Goal: Task Accomplishment & Management: Use online tool/utility

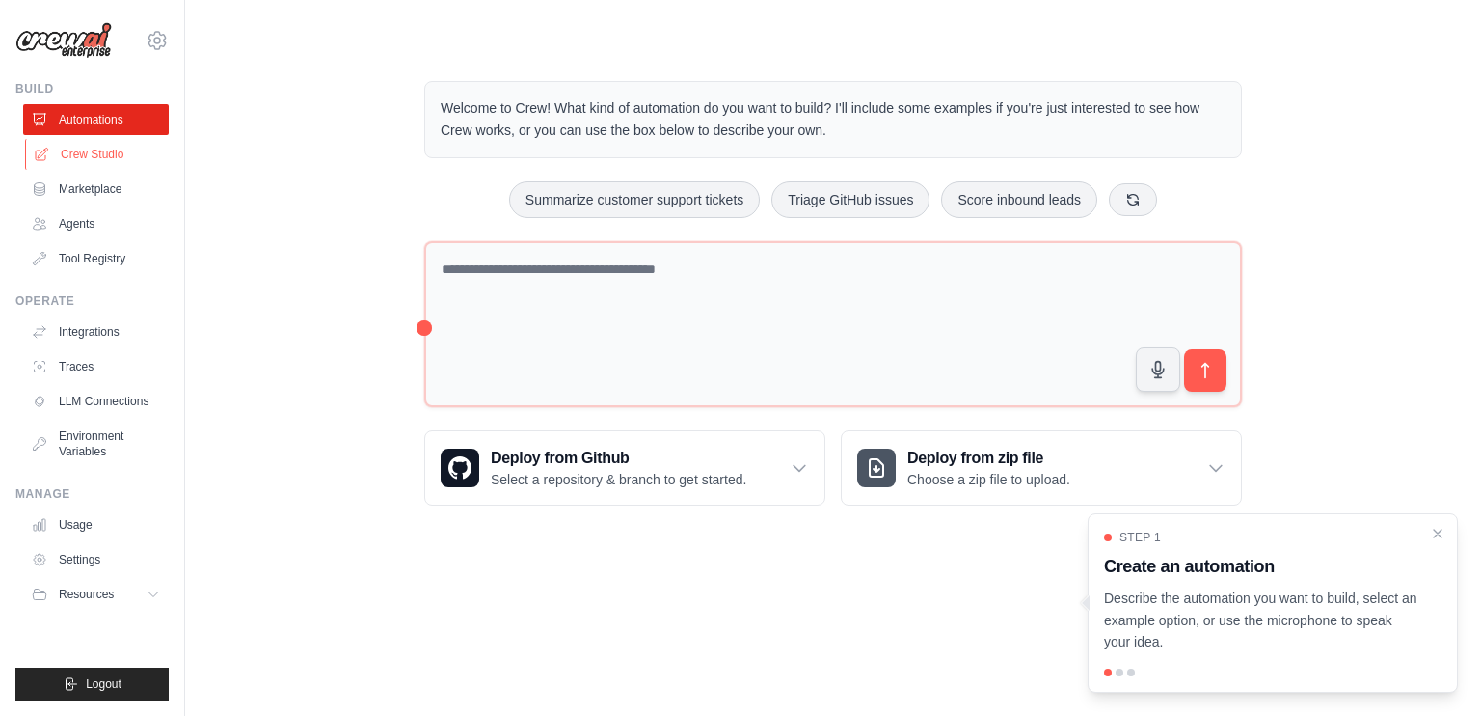
click at [106, 160] on link "Crew Studio" at bounding box center [98, 154] width 146 height 31
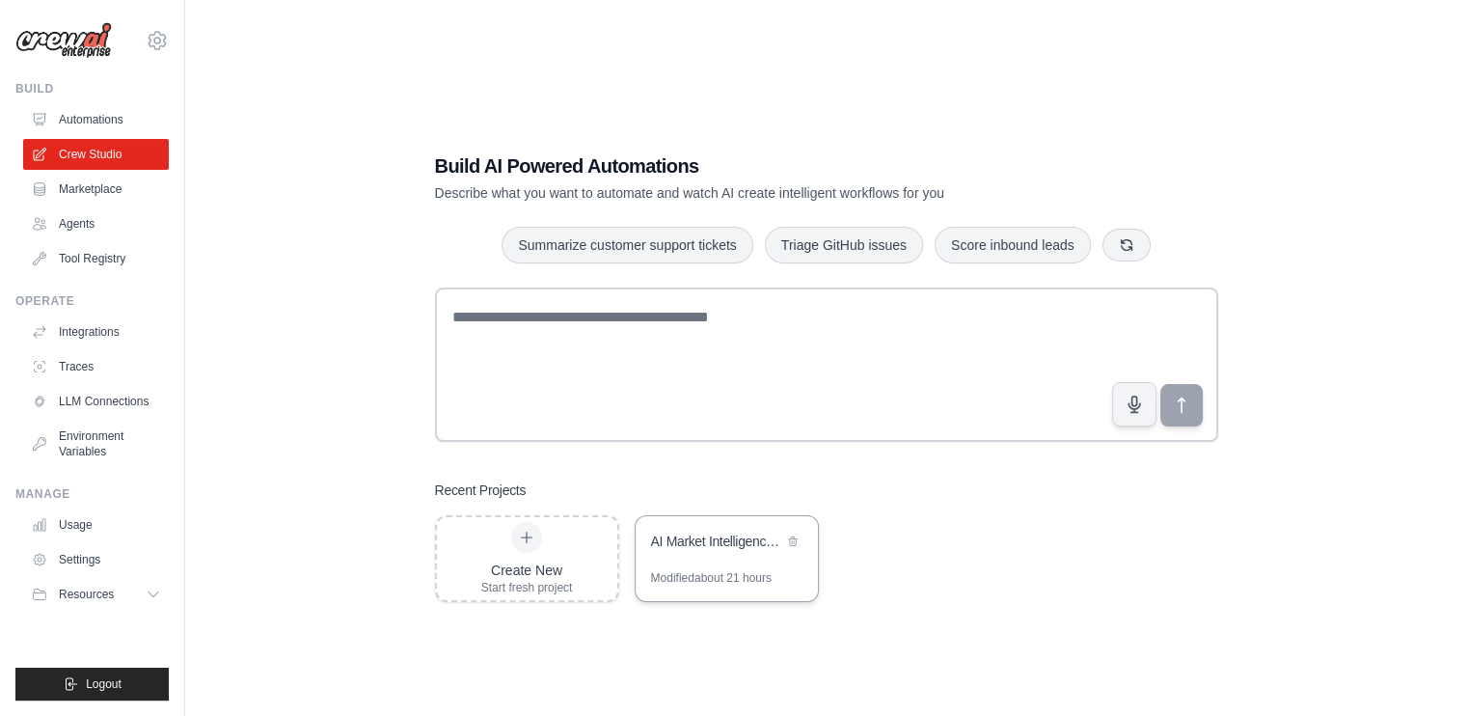
click at [733, 539] on div "AI Market Intelligence System" at bounding box center [717, 540] width 132 height 19
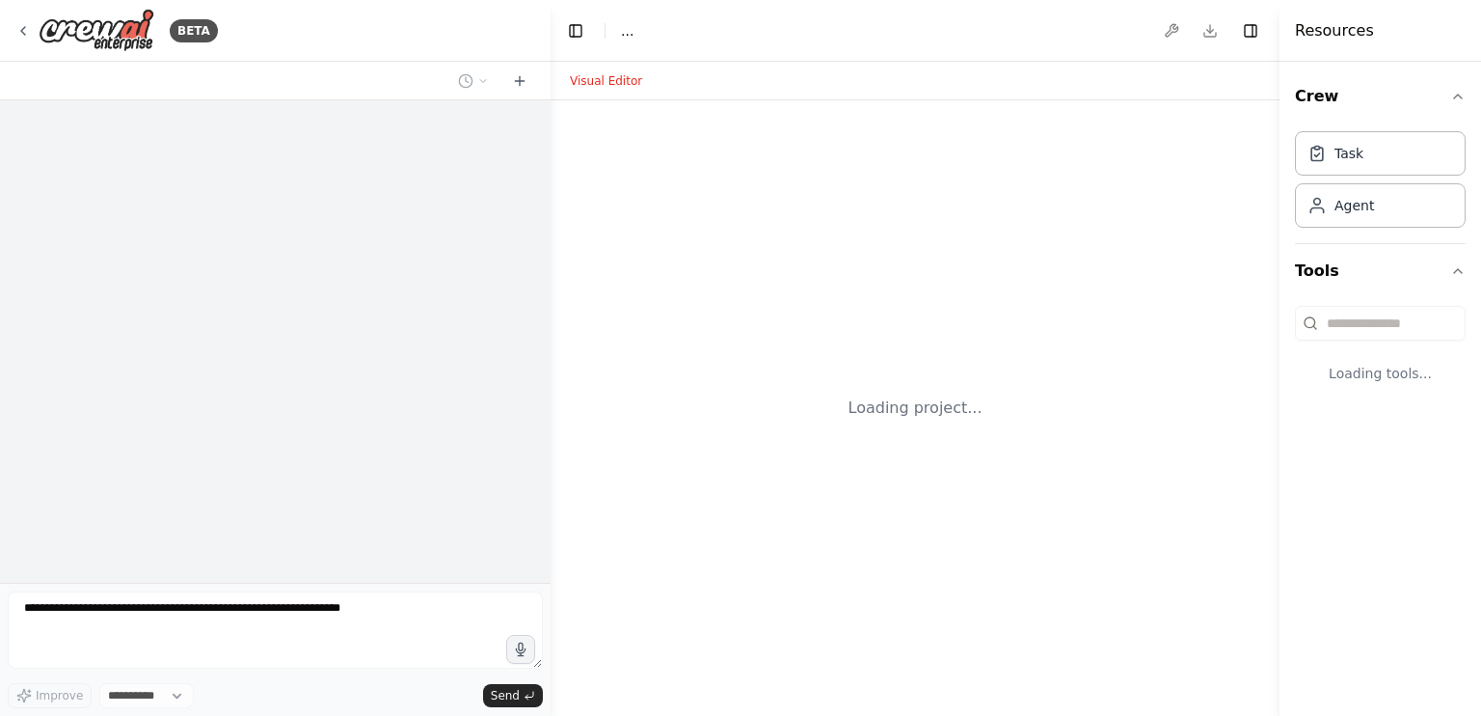
select select "****"
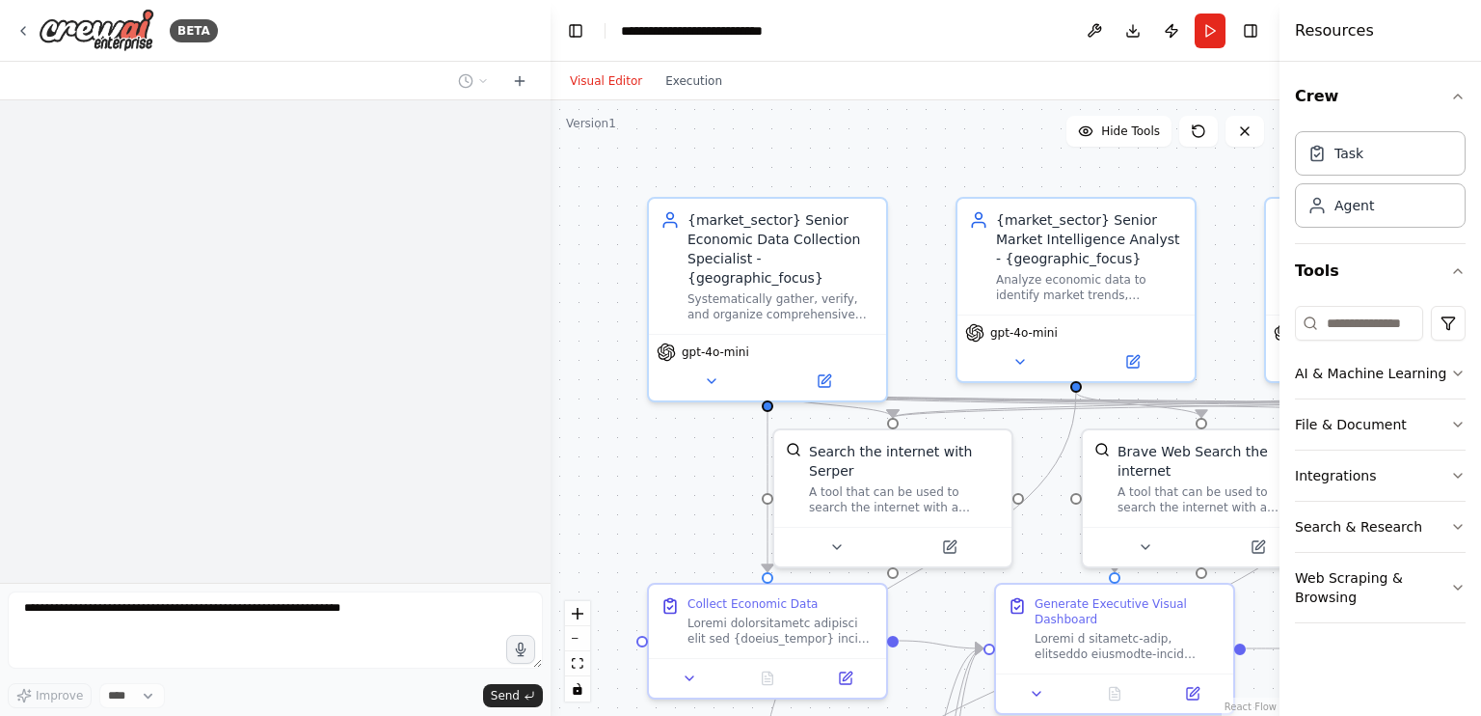
click at [235, 611] on form "Improve **** Send" at bounding box center [275, 649] width 551 height 133
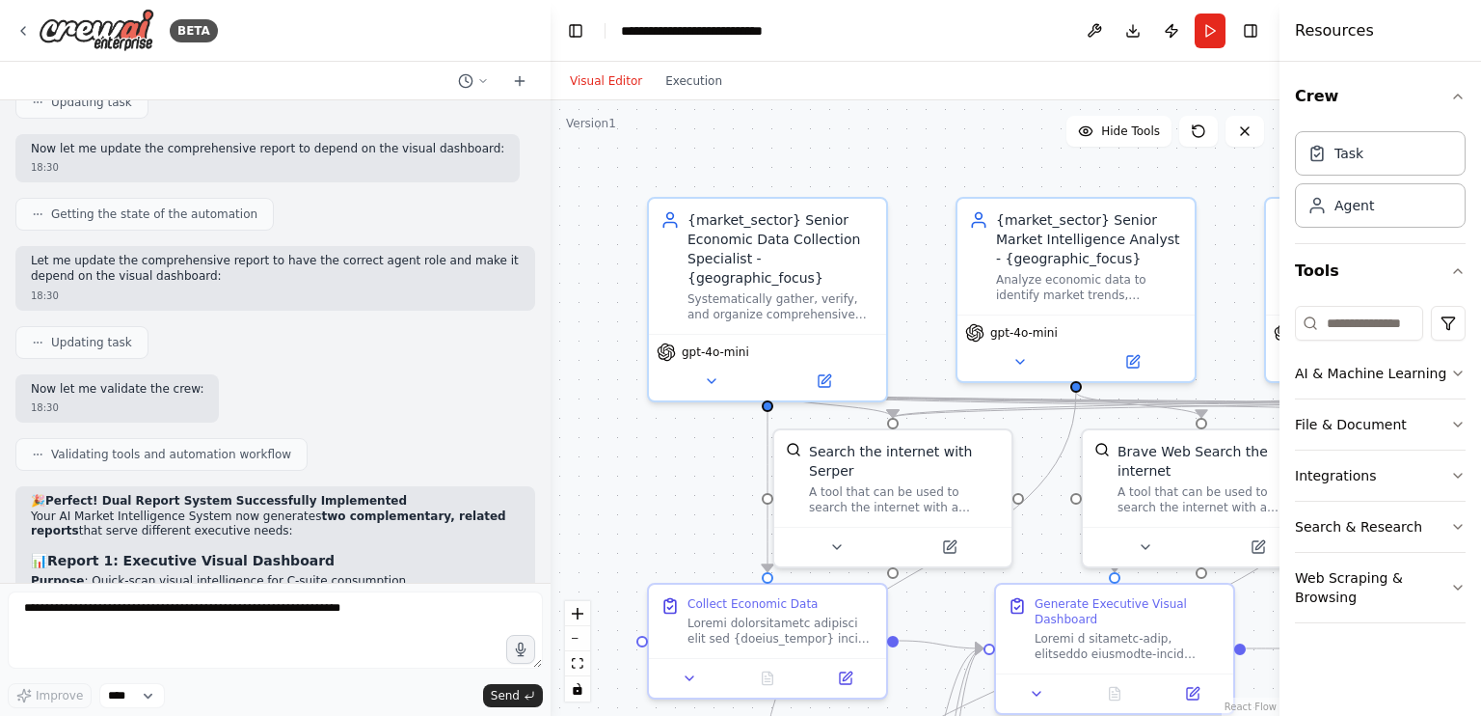
scroll to position [37093, 0]
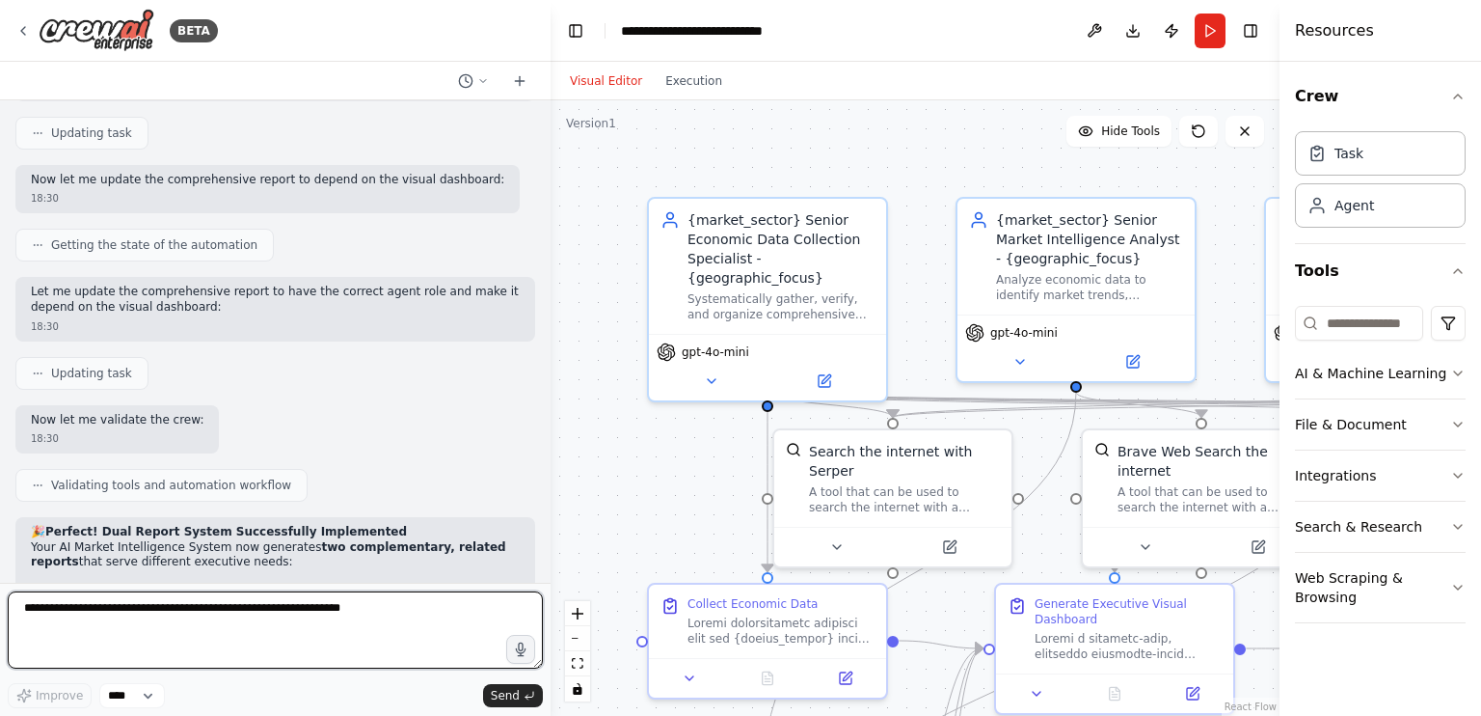
click at [243, 612] on textarea at bounding box center [275, 629] width 535 height 77
paste textarea "**********"
type textarea "**********"
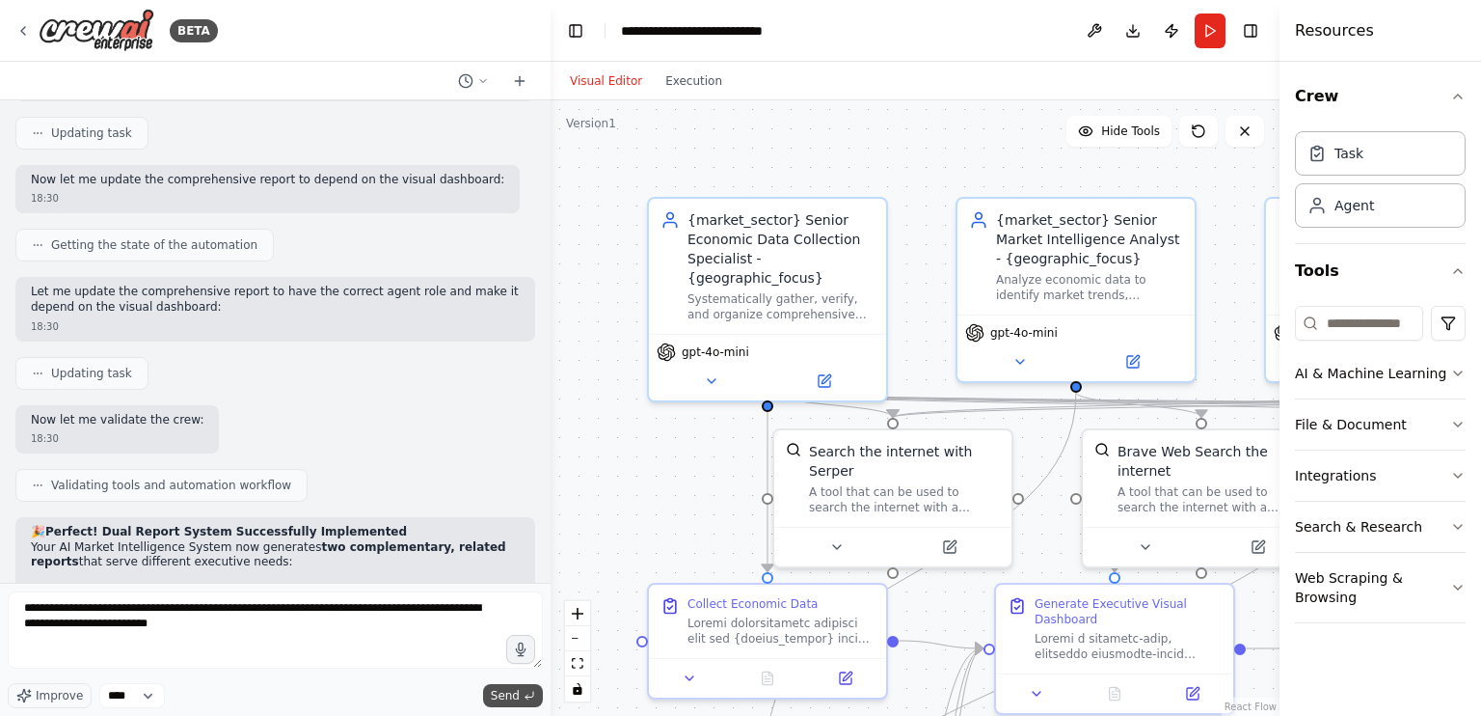
click at [512, 695] on span "Send" at bounding box center [505, 695] width 29 height 15
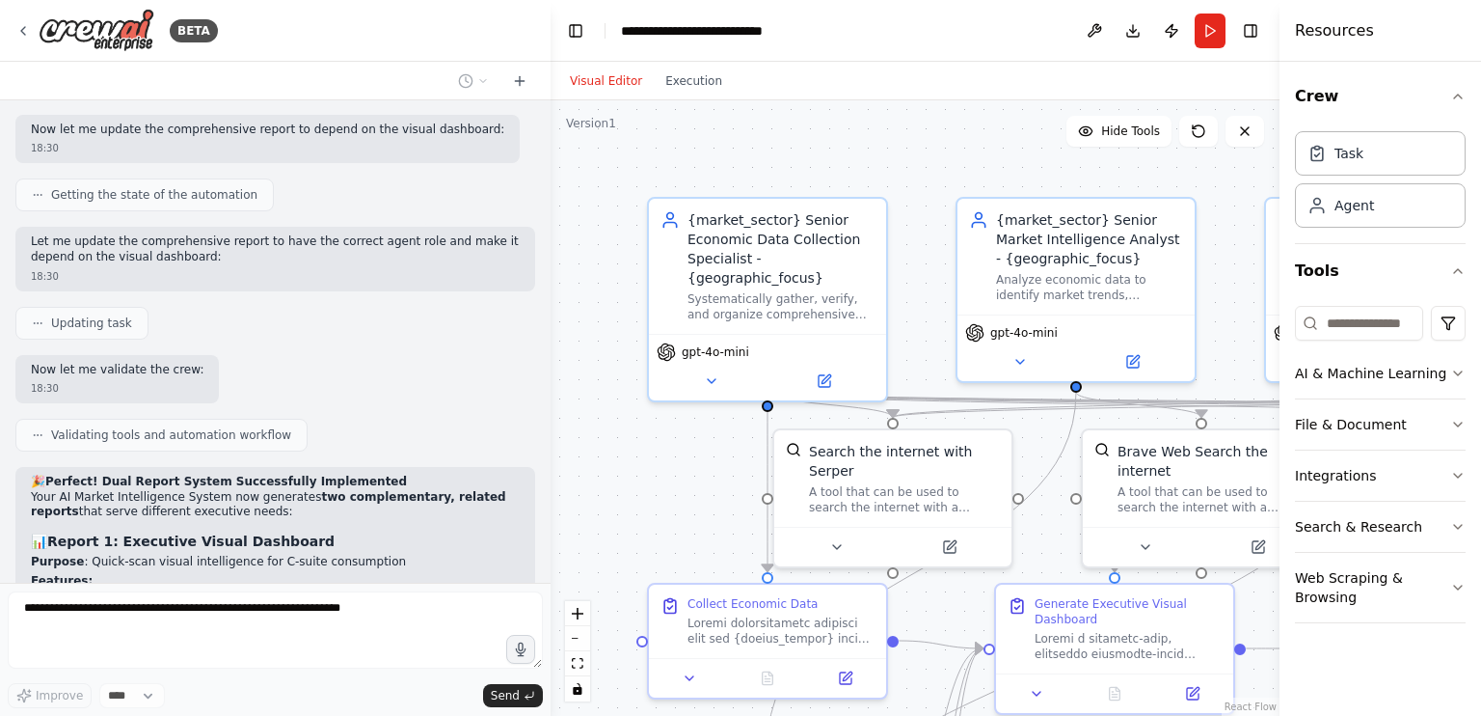
scroll to position [37223, 0]
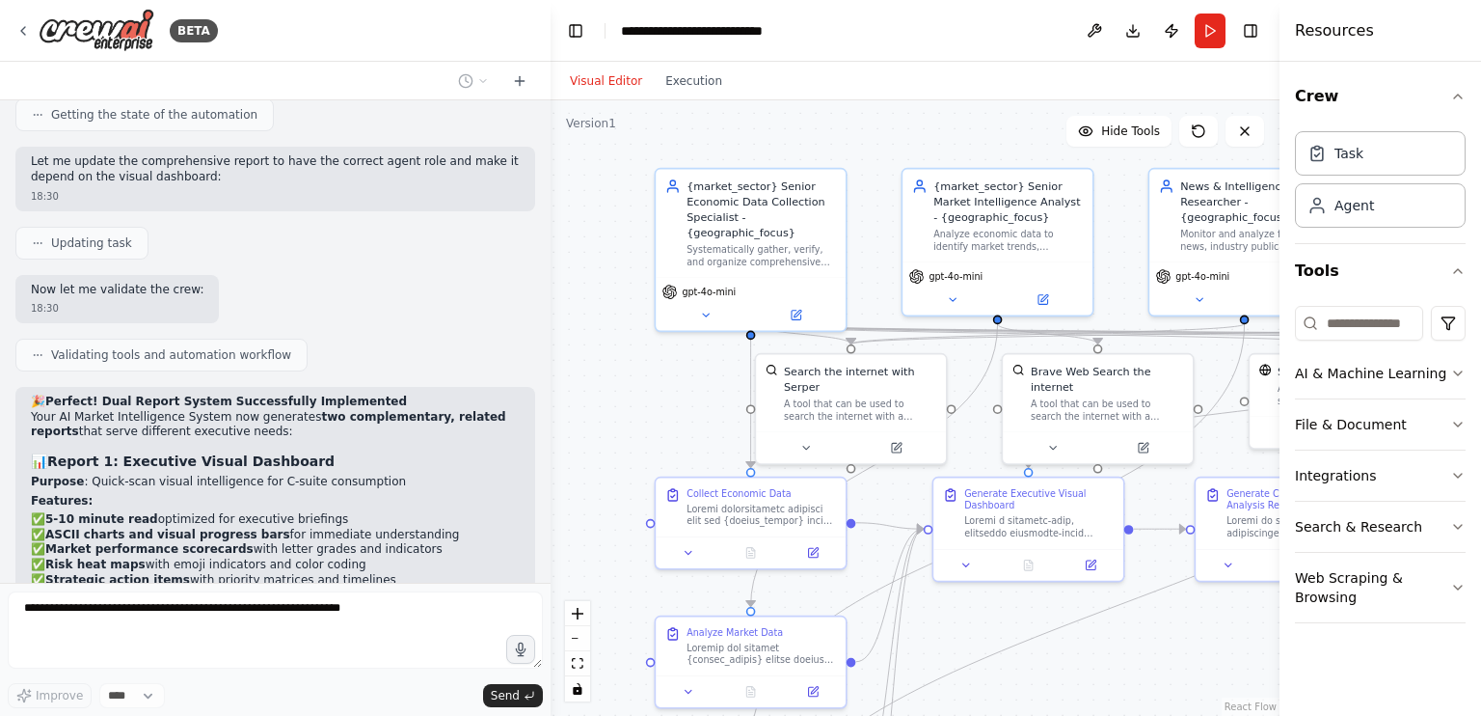
drag, startPoint x: 694, startPoint y: 476, endPoint x: 699, endPoint y: 399, distance: 77.3
click at [699, 399] on div ".deletable-edge-delete-btn { width: 20px; height: 20px; border: 0px solid #ffff…" at bounding box center [915, 407] width 729 height 615
click at [576, 629] on button "zoom out" at bounding box center [577, 638] width 25 height 25
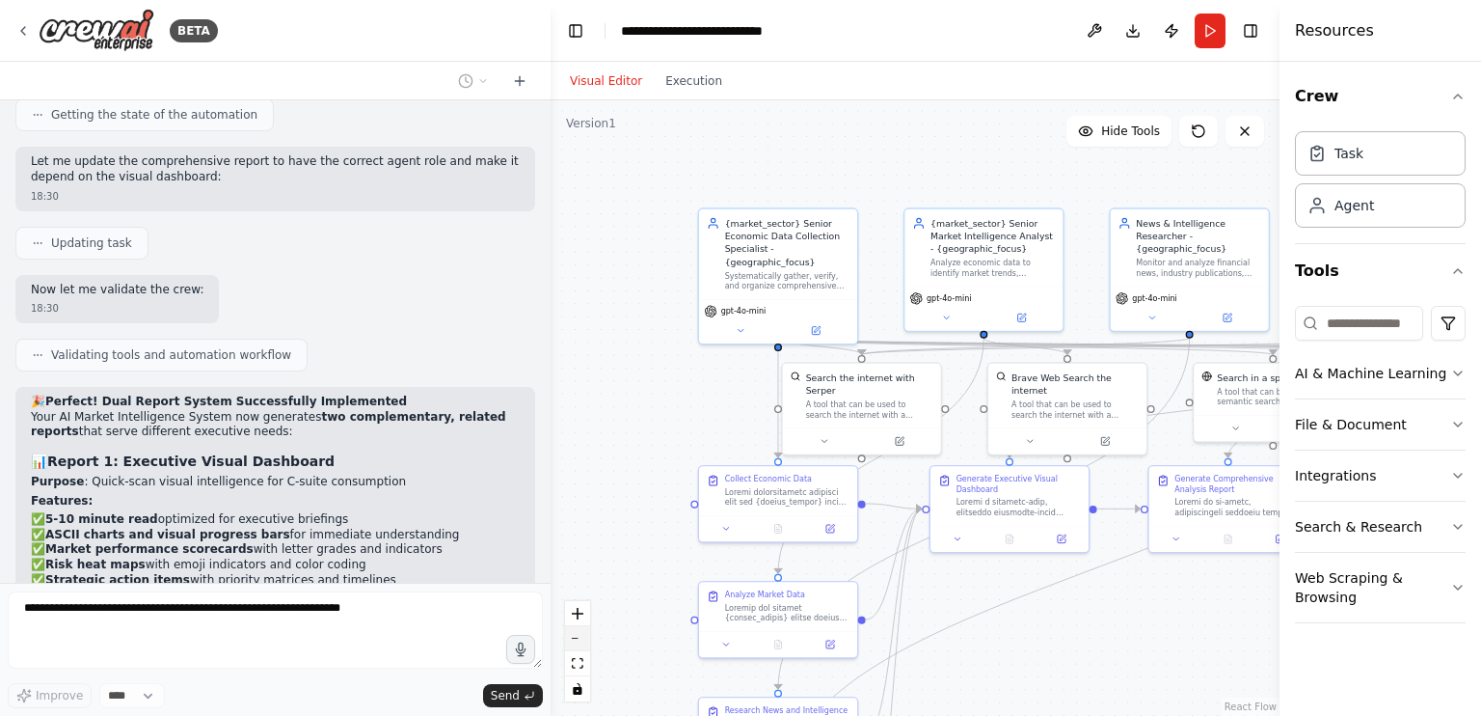
click at [576, 629] on button "zoom out" at bounding box center [577, 638] width 25 height 25
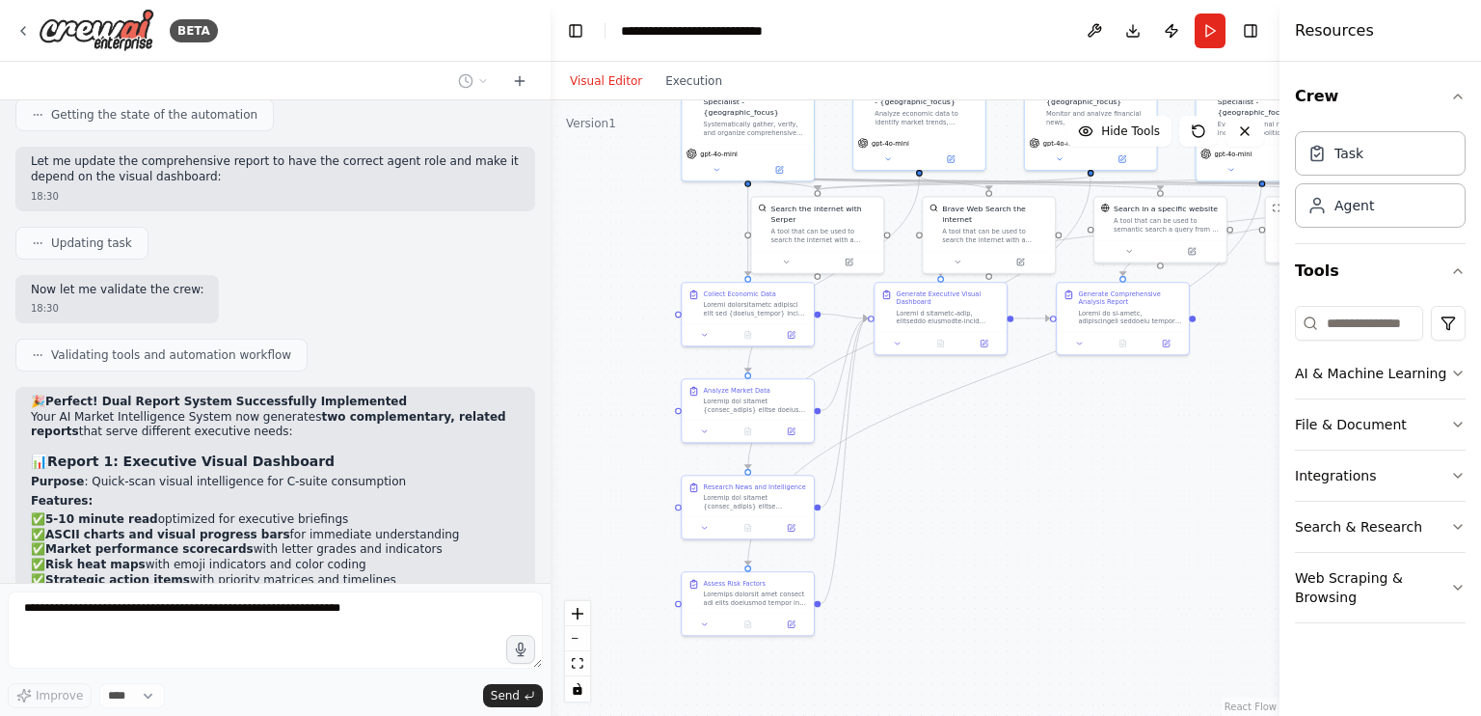
drag, startPoint x: 693, startPoint y: 506, endPoint x: 640, endPoint y: 333, distance: 181.5
click at [640, 333] on div ".deletable-edge-delete-btn { width: 20px; height: 20px; border: 0px solid #ffff…" at bounding box center [915, 407] width 729 height 615
click at [1457, 372] on icon "button" at bounding box center [1458, 373] width 8 height 4
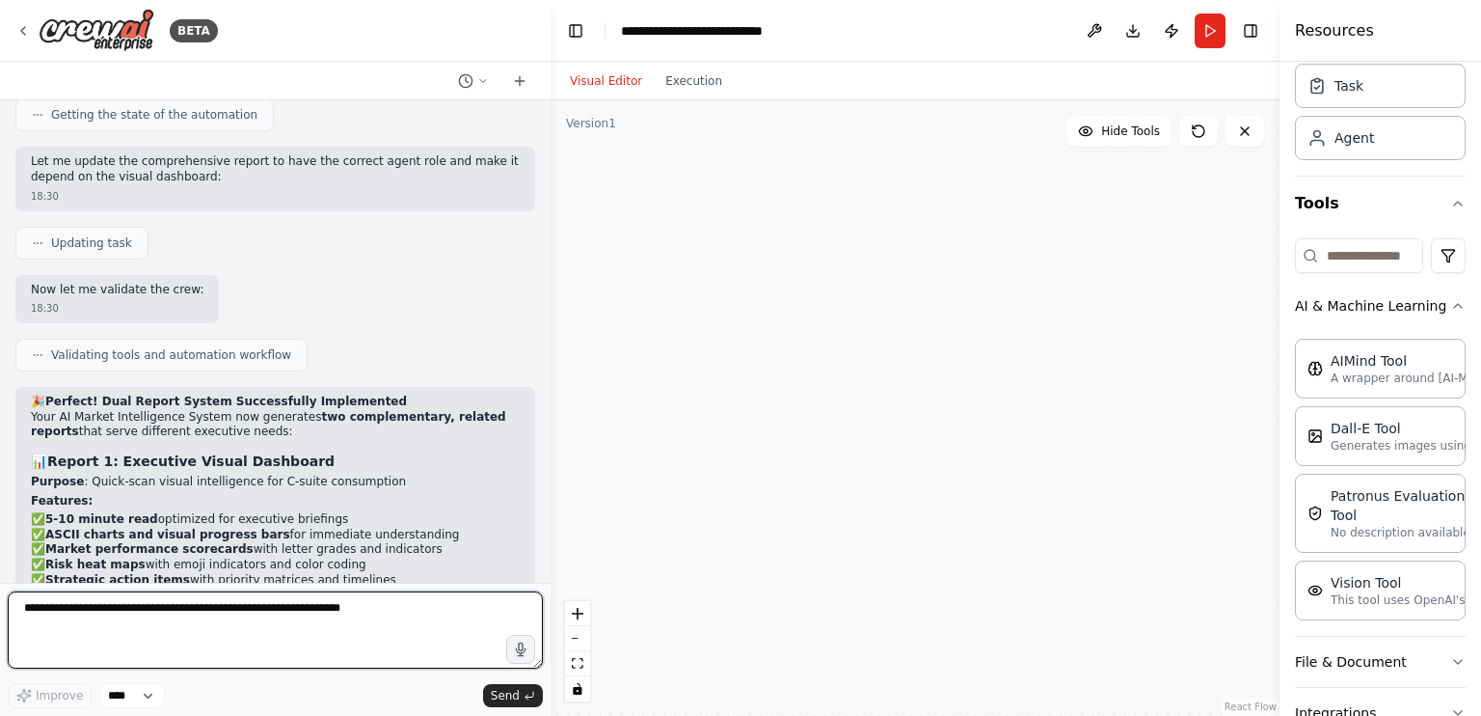
scroll to position [37421, 0]
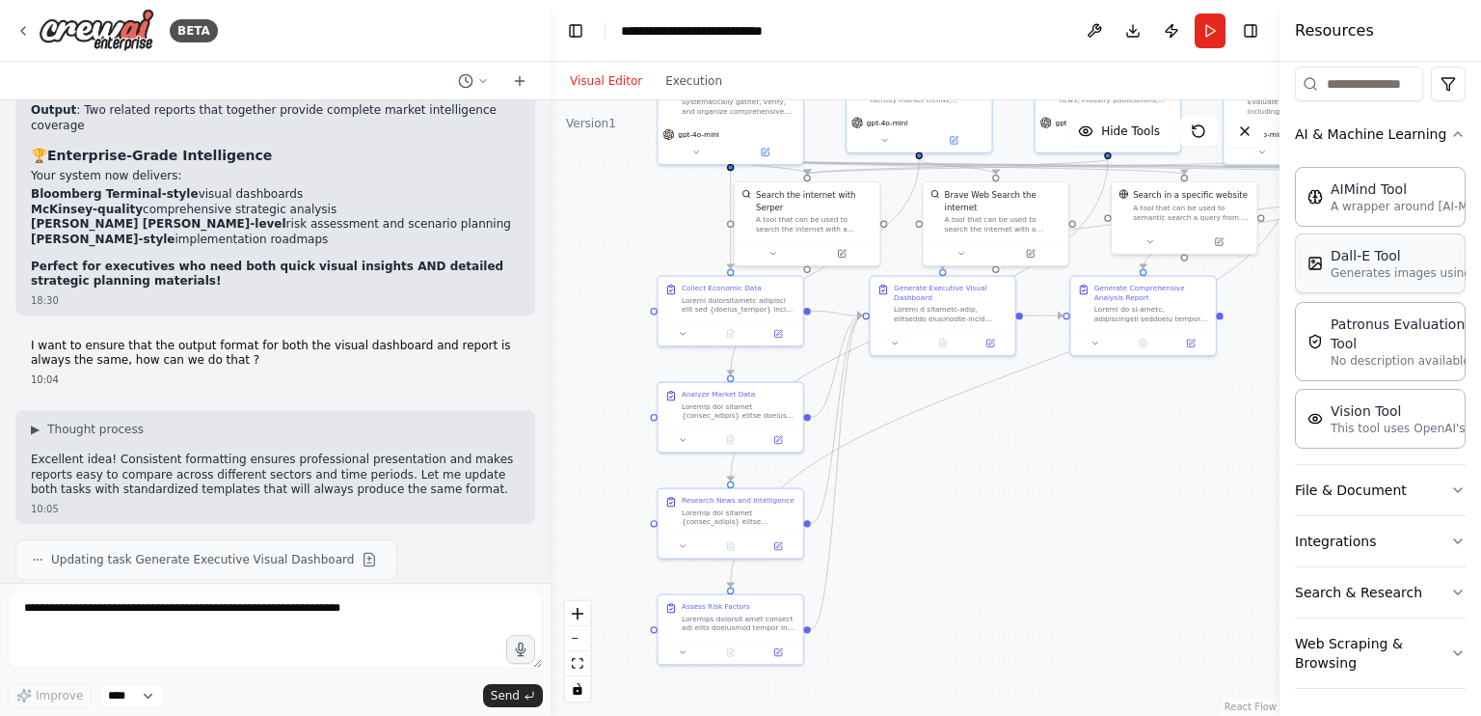
scroll to position [239, 0]
click at [1451, 483] on icon "button" at bounding box center [1458, 489] width 15 height 15
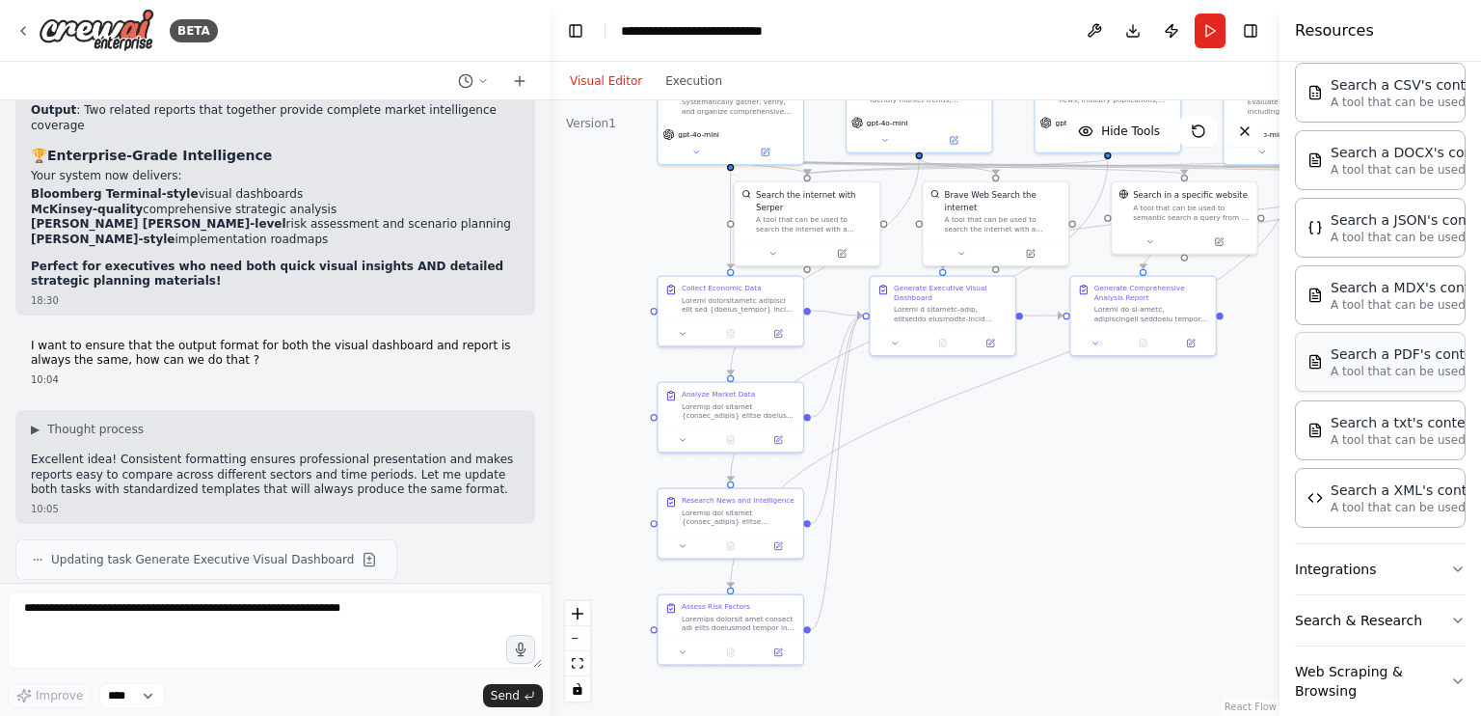
scroll to position [725, 0]
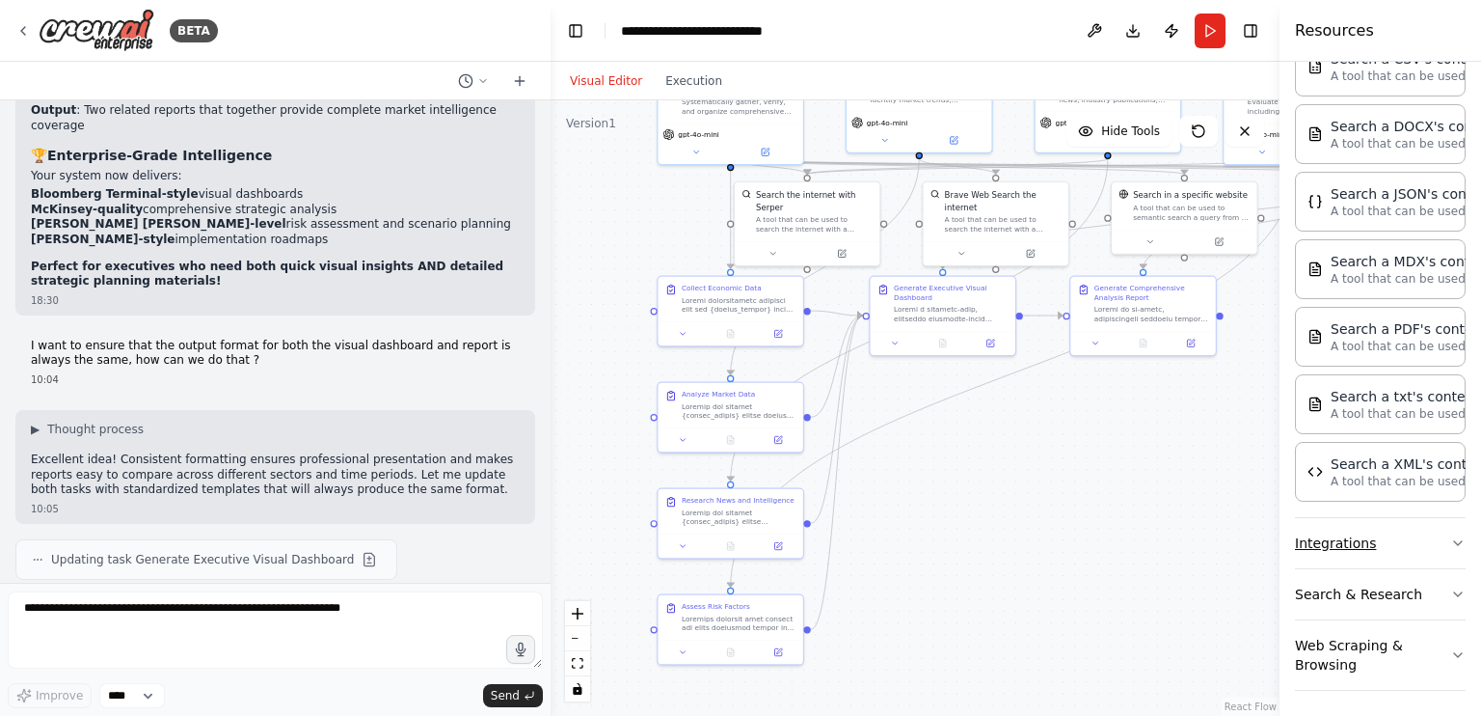
click at [1454, 541] on icon "button" at bounding box center [1458, 543] width 8 height 4
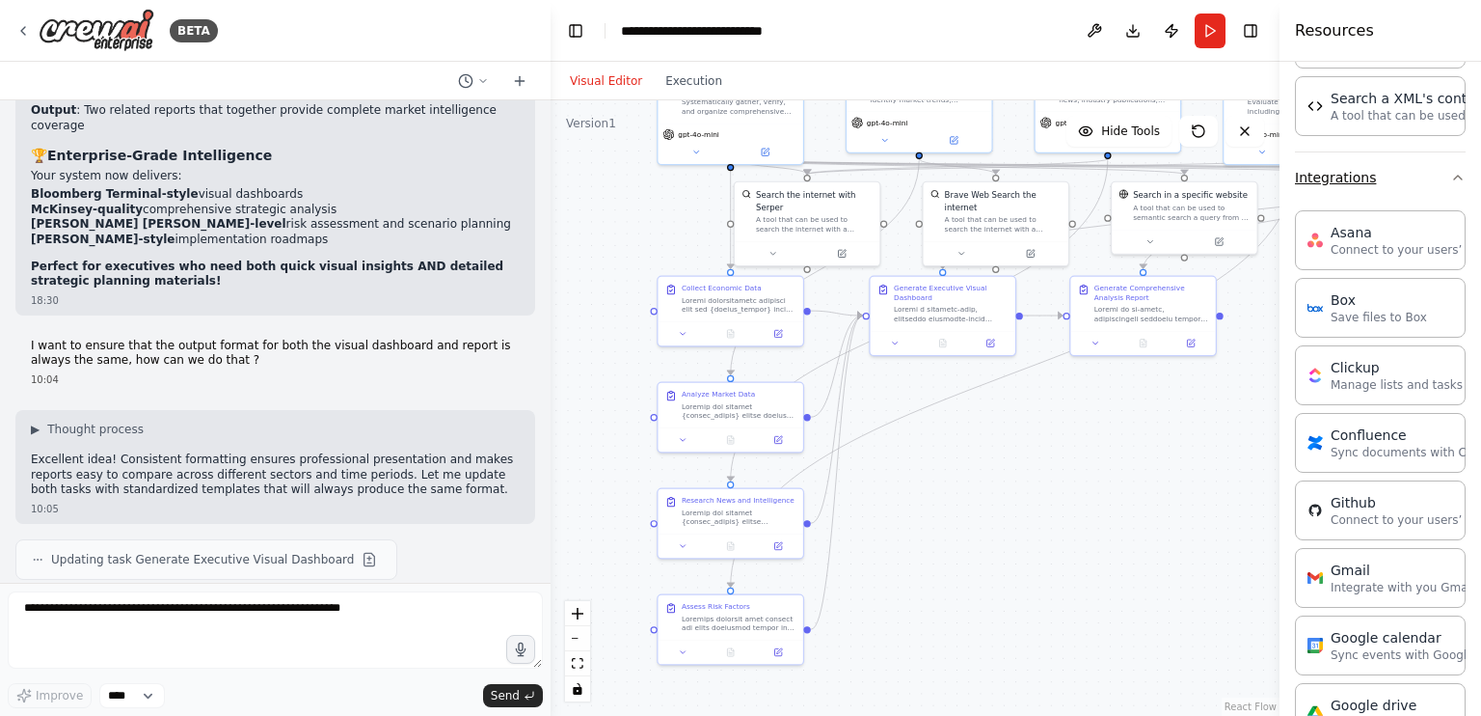
scroll to position [1092, 0]
drag, startPoint x: 1219, startPoint y: 433, endPoint x: 991, endPoint y: 472, distance: 230.9
click at [991, 472] on div "Connect to your users’ Asana accounts" at bounding box center [1032, 469] width 117 height 19
click at [1089, 423] on button at bounding box center [1083, 419] width 25 height 25
click at [1024, 414] on button "Confirm" at bounding box center [1027, 419] width 68 height 23
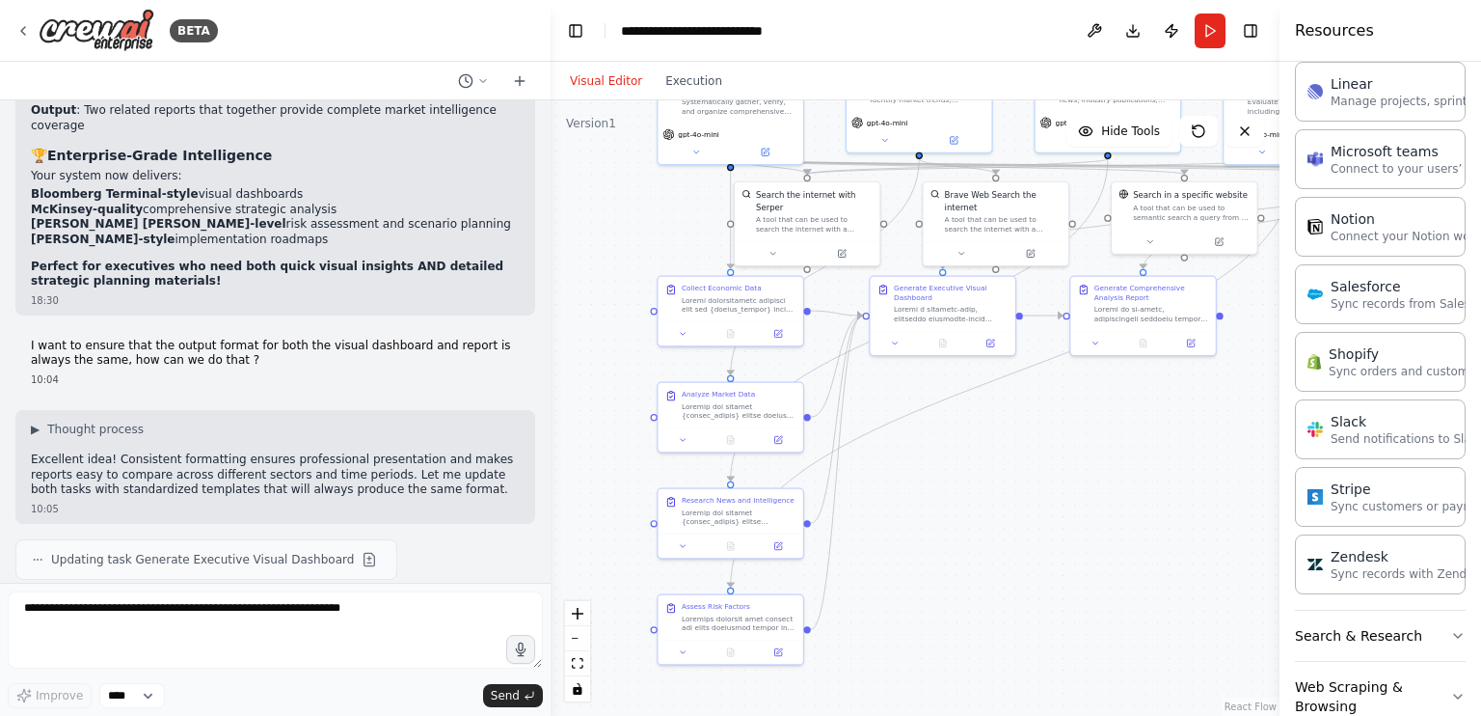
scroll to position [2016, 0]
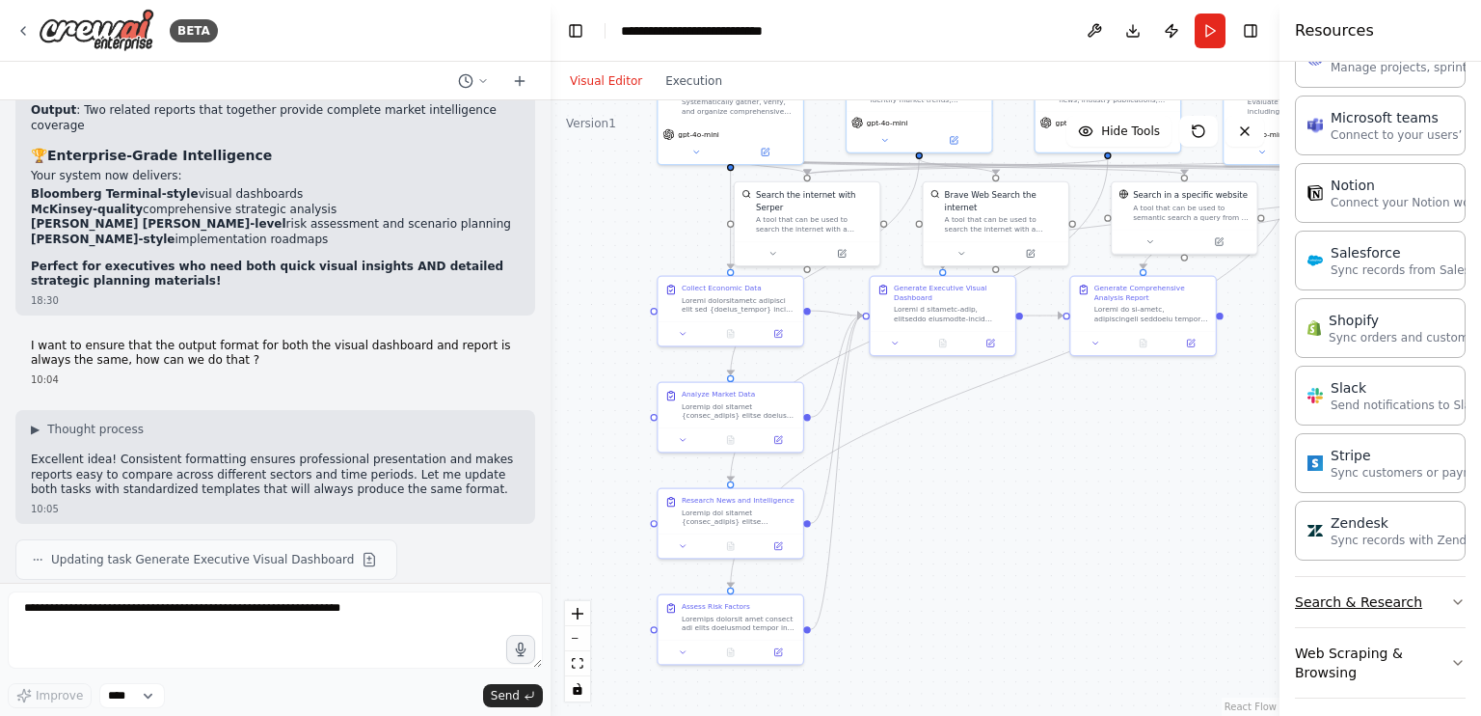
click at [1389, 583] on button "Search & Research" at bounding box center [1380, 602] width 171 height 50
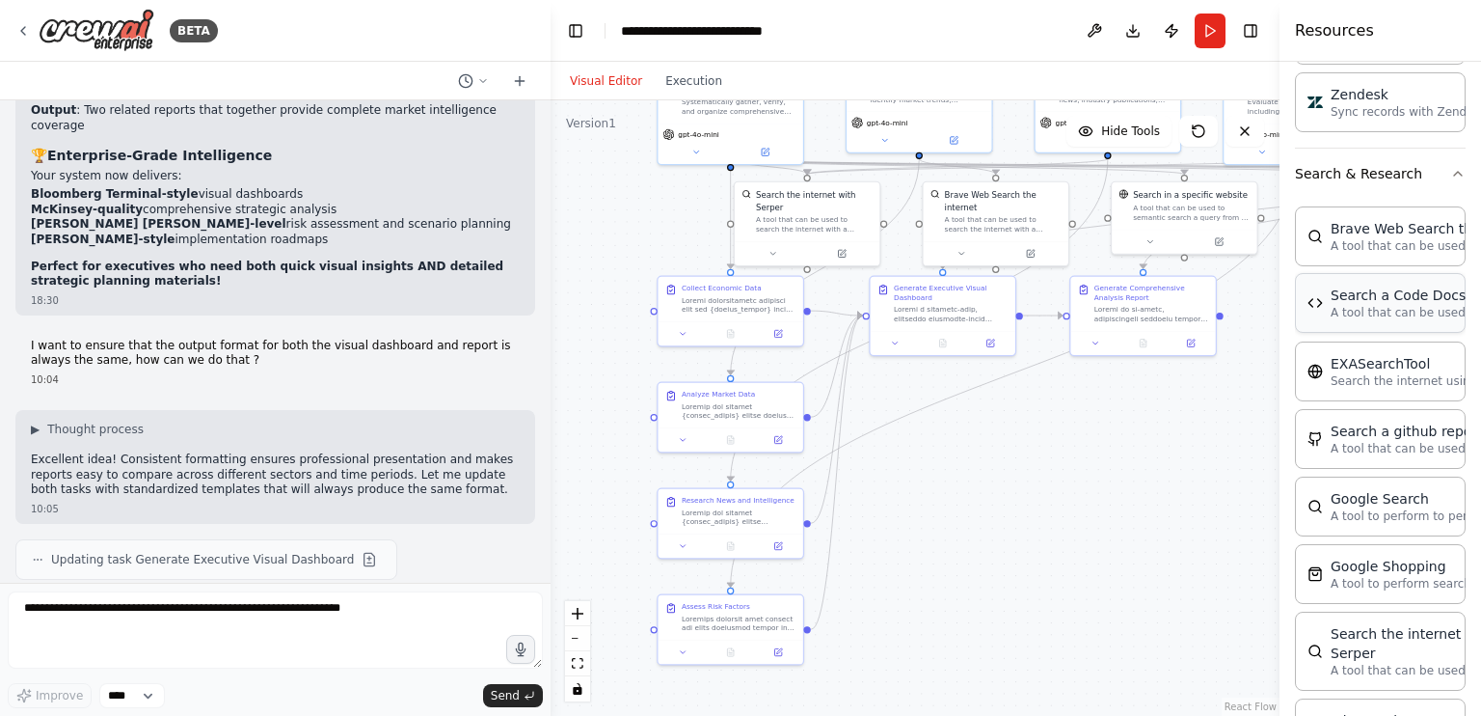
scroll to position [2443, 0]
click at [1237, 488] on icon at bounding box center [1238, 488] width 8 height 7
click at [1219, 469] on icon at bounding box center [1224, 467] width 12 height 12
click at [1190, 467] on button "Confirm" at bounding box center [1169, 466] width 68 height 23
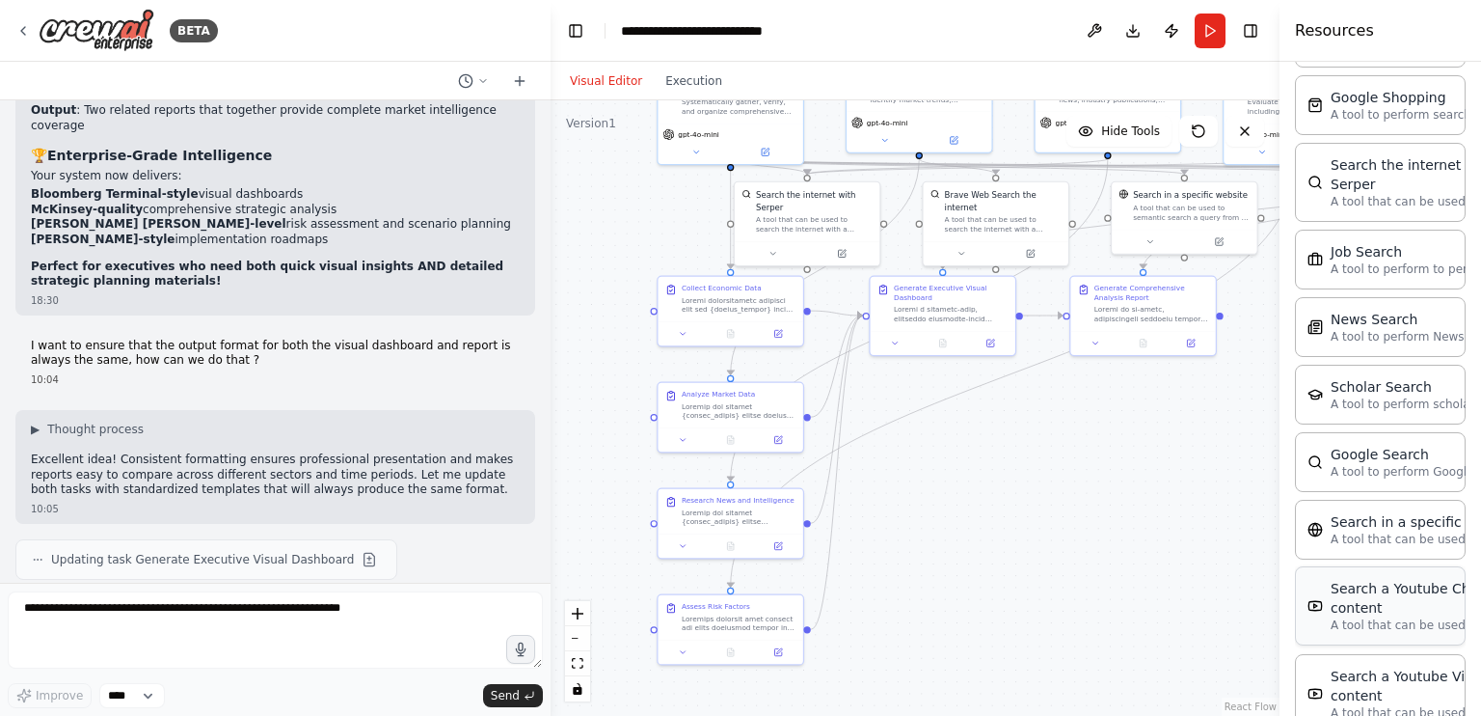
scroll to position [2990, 0]
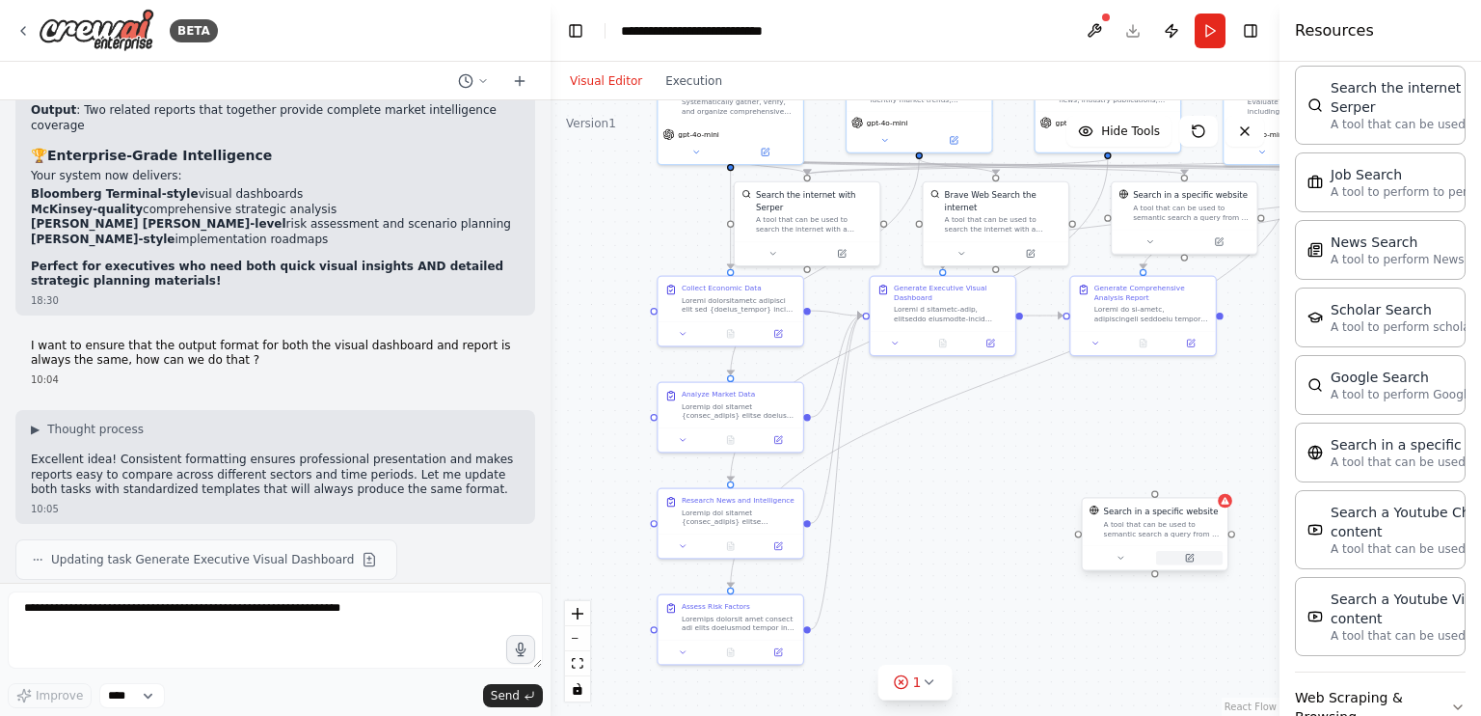
click at [1185, 557] on icon at bounding box center [1190, 558] width 10 height 10
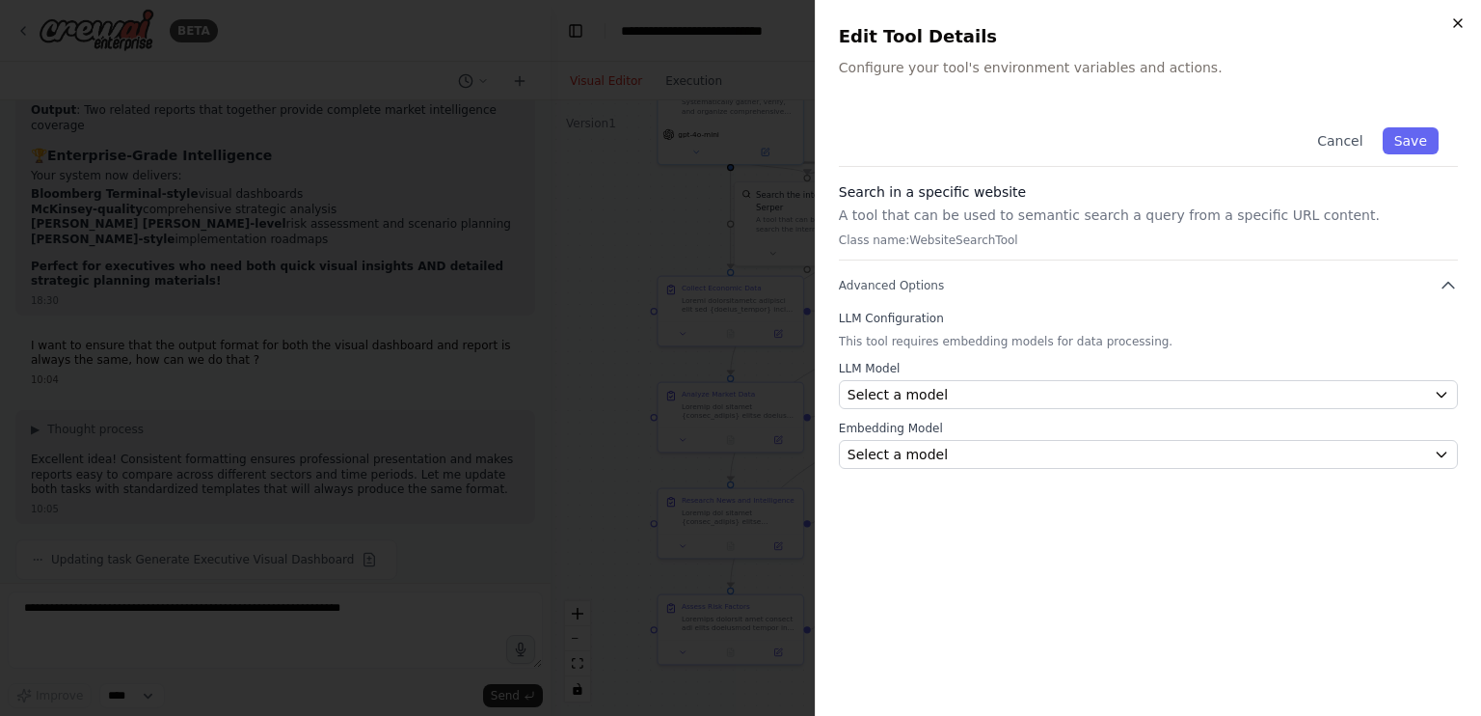
click at [1458, 21] on icon "button" at bounding box center [1458, 22] width 15 height 15
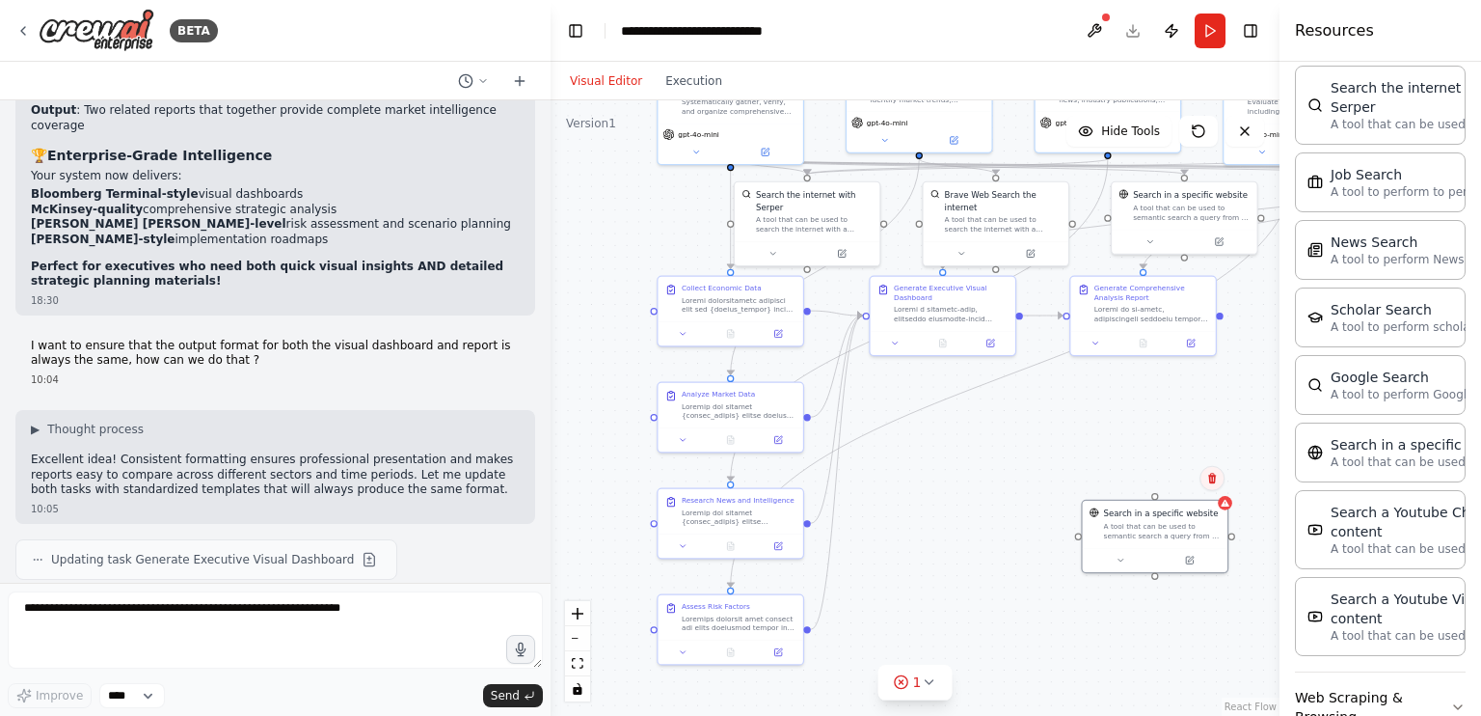
click at [1215, 482] on icon at bounding box center [1212, 478] width 8 height 11
click at [1178, 482] on button "Confirm" at bounding box center [1158, 478] width 68 height 23
click at [1204, 473] on div "Search a Youtube Video content A tool that can be used to semantic search a que…" at bounding box center [1131, 492] width 145 height 59
click at [1190, 439] on icon at bounding box center [1189, 443] width 12 height 12
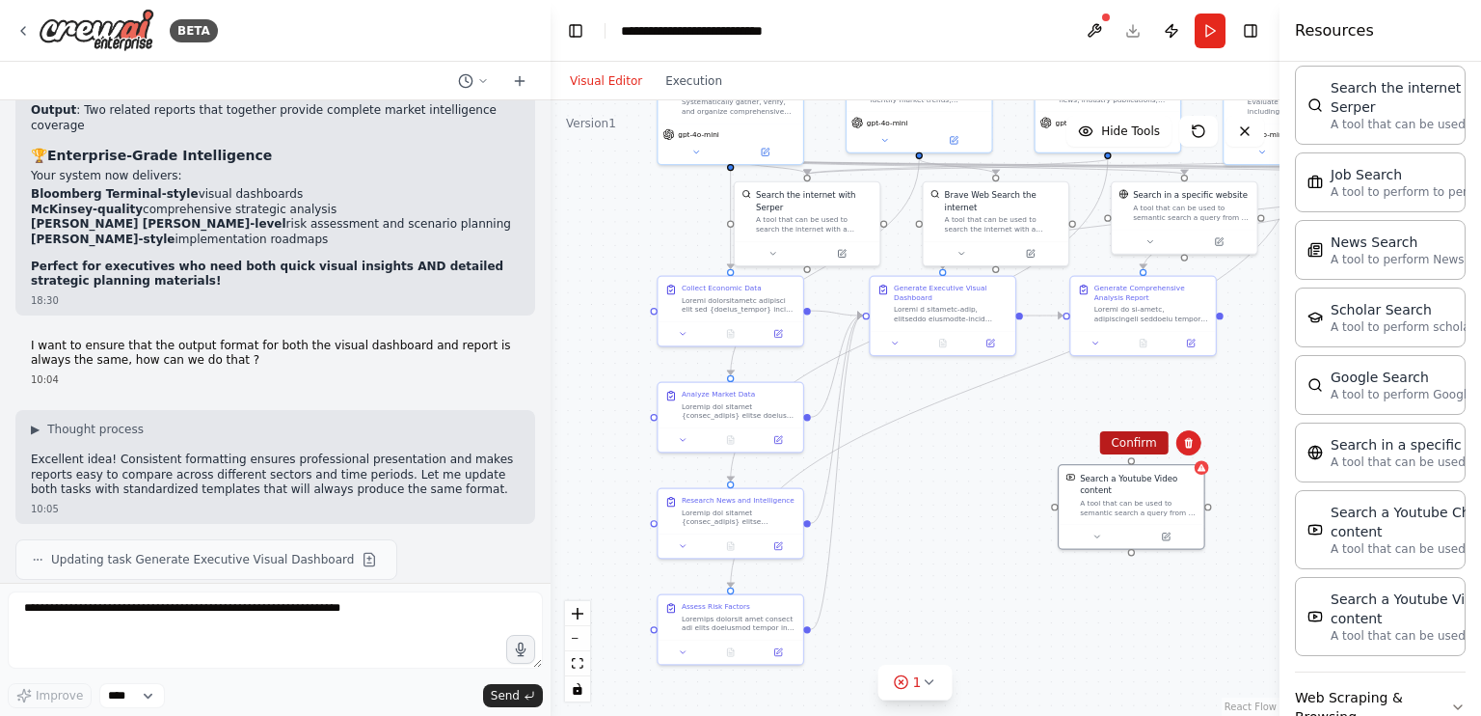
click at [1131, 452] on button "Confirm" at bounding box center [1133, 442] width 68 height 23
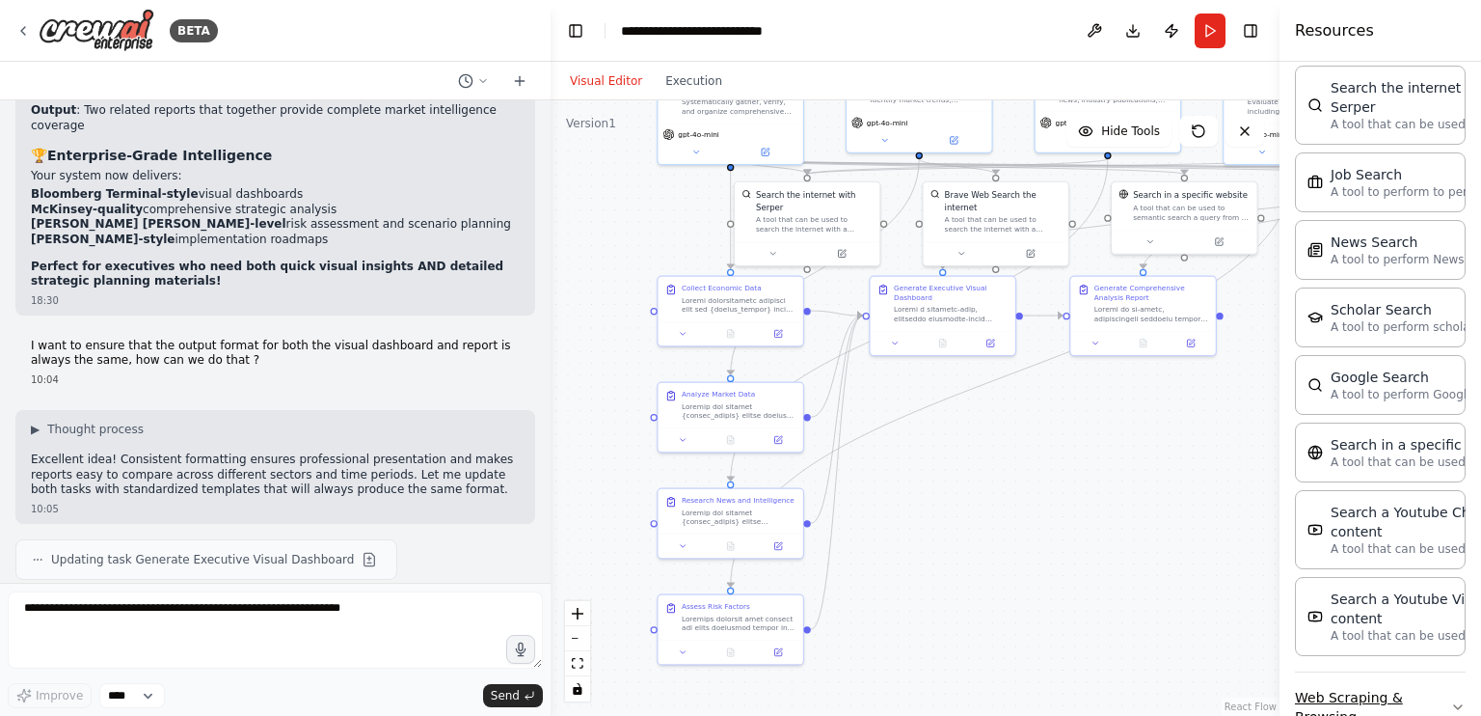
click at [1454, 705] on icon "button" at bounding box center [1458, 707] width 8 height 4
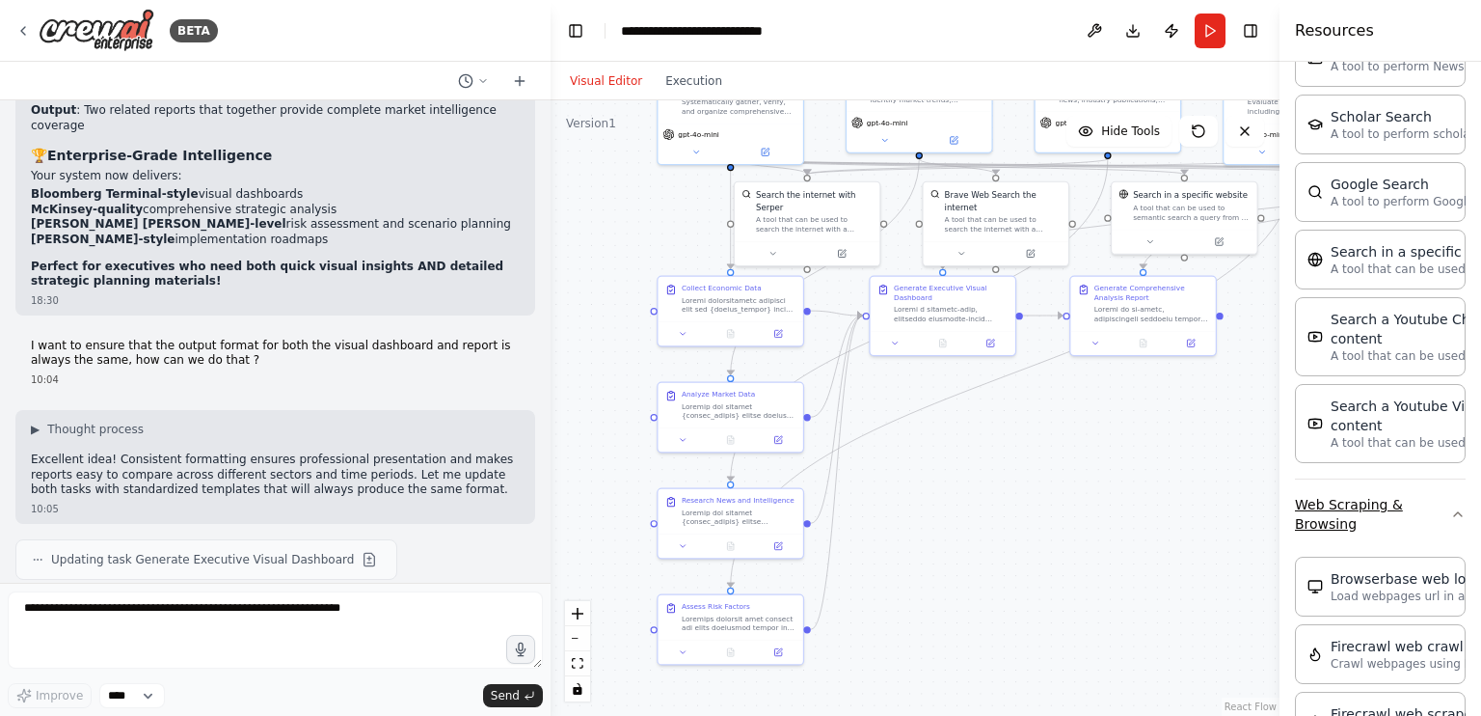
scroll to position [3233, 0]
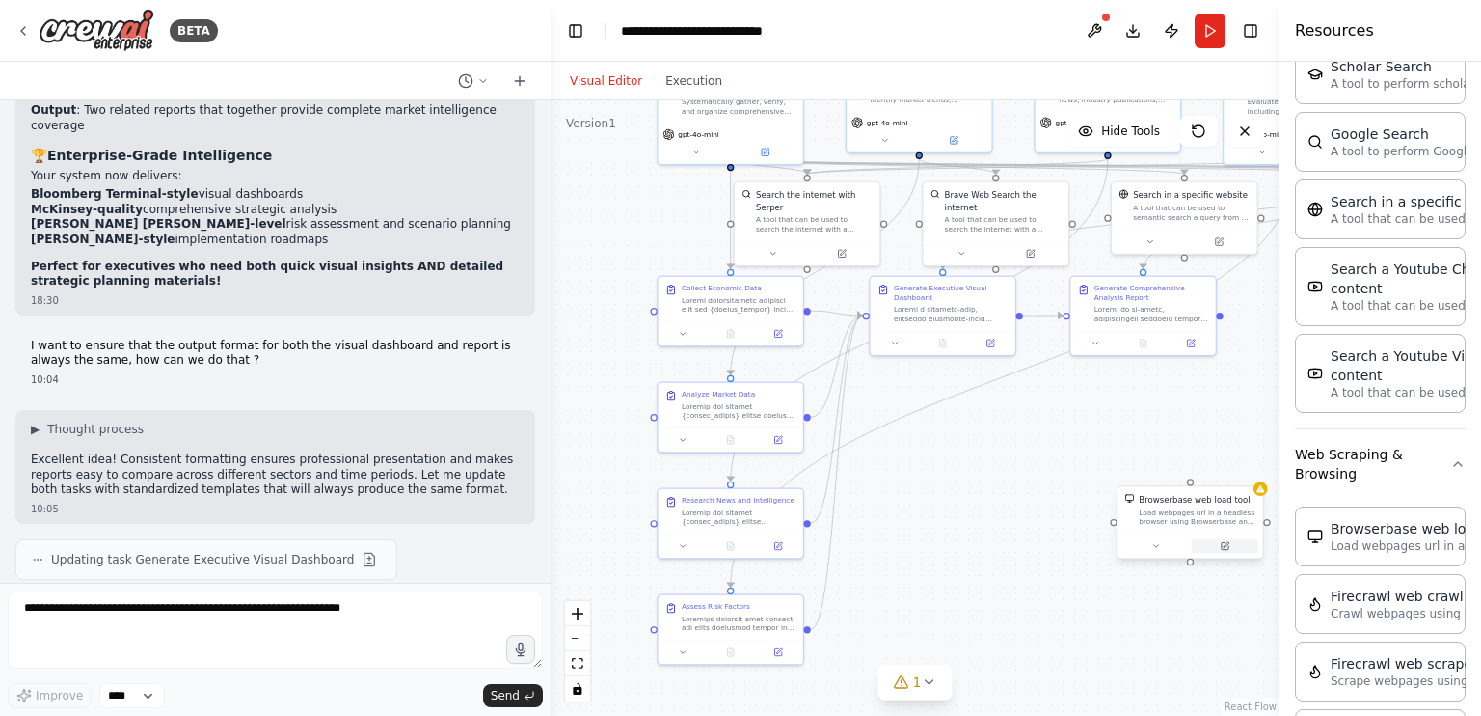
click at [1229, 549] on icon at bounding box center [1225, 546] width 10 height 10
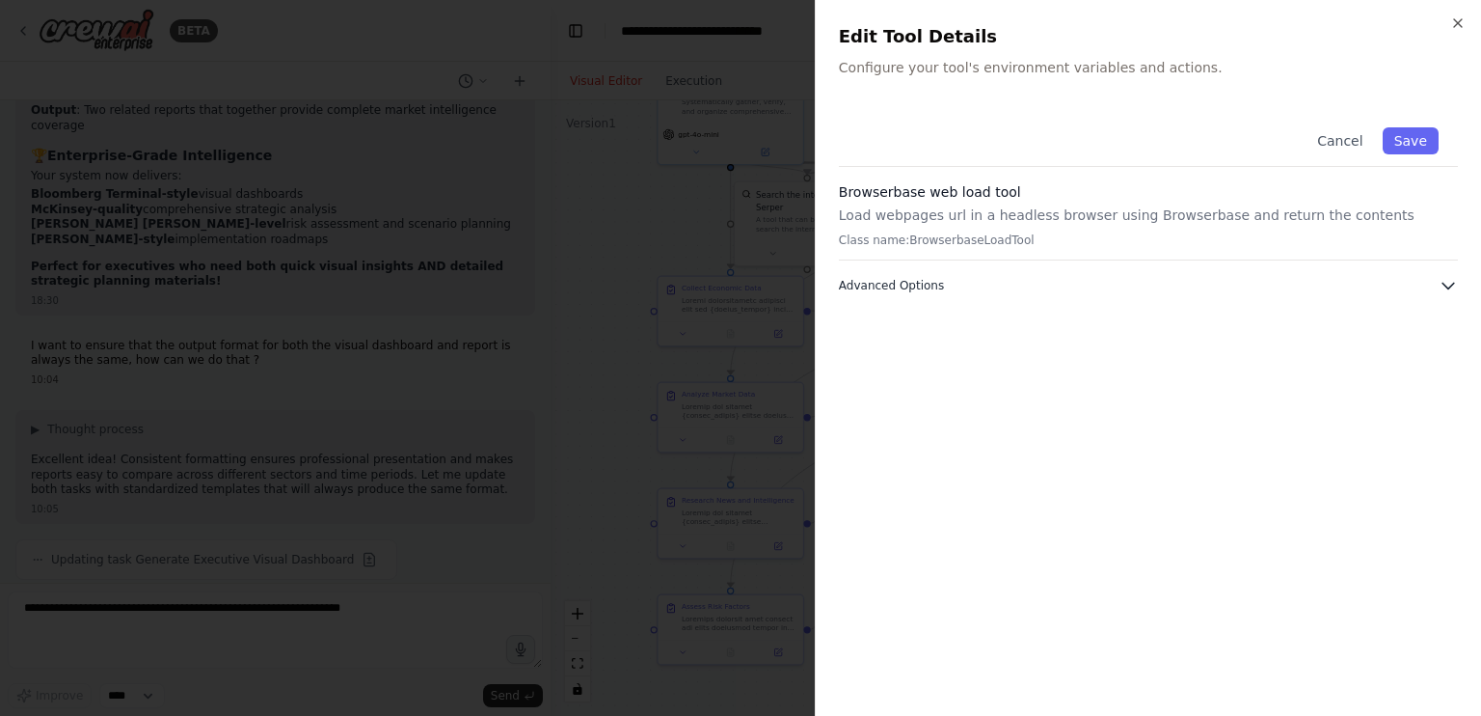
click at [910, 290] on span "Advanced Options" at bounding box center [891, 285] width 105 height 15
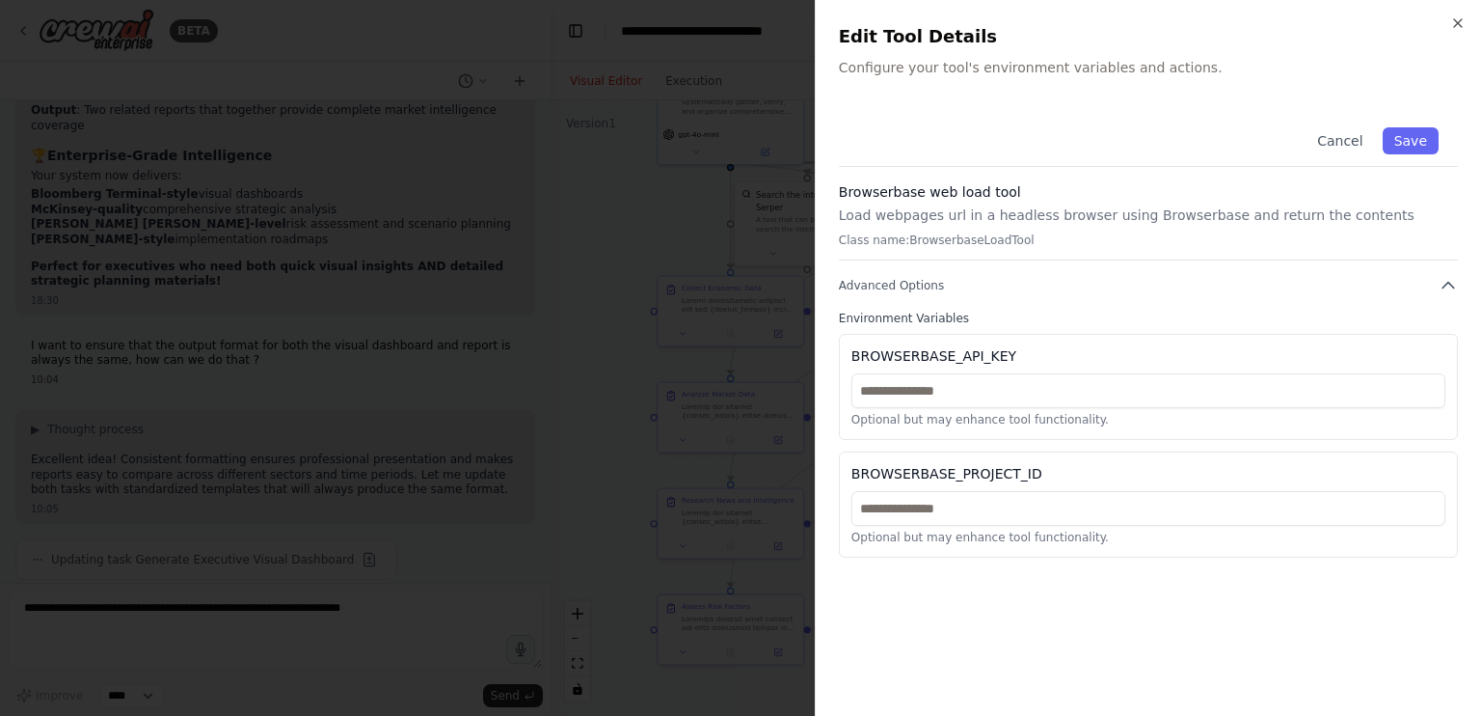
click at [1467, 24] on div "Close Edit Tool Details Configure your tool's environment variables and actions…" at bounding box center [1148, 358] width 666 height 716
click at [1456, 24] on icon "button" at bounding box center [1458, 23] width 8 height 8
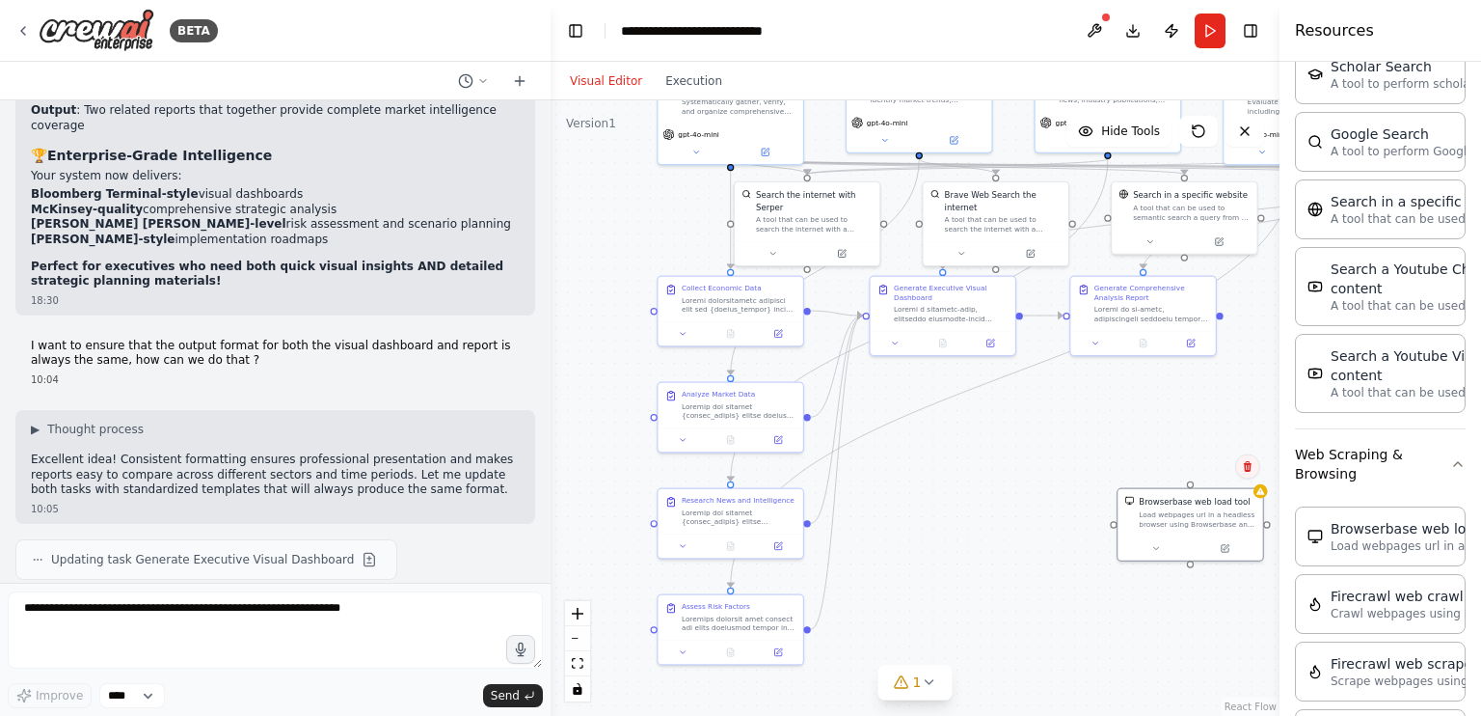
click at [1252, 468] on icon at bounding box center [1248, 467] width 12 height 12
click at [1191, 468] on button "Confirm" at bounding box center [1193, 466] width 68 height 23
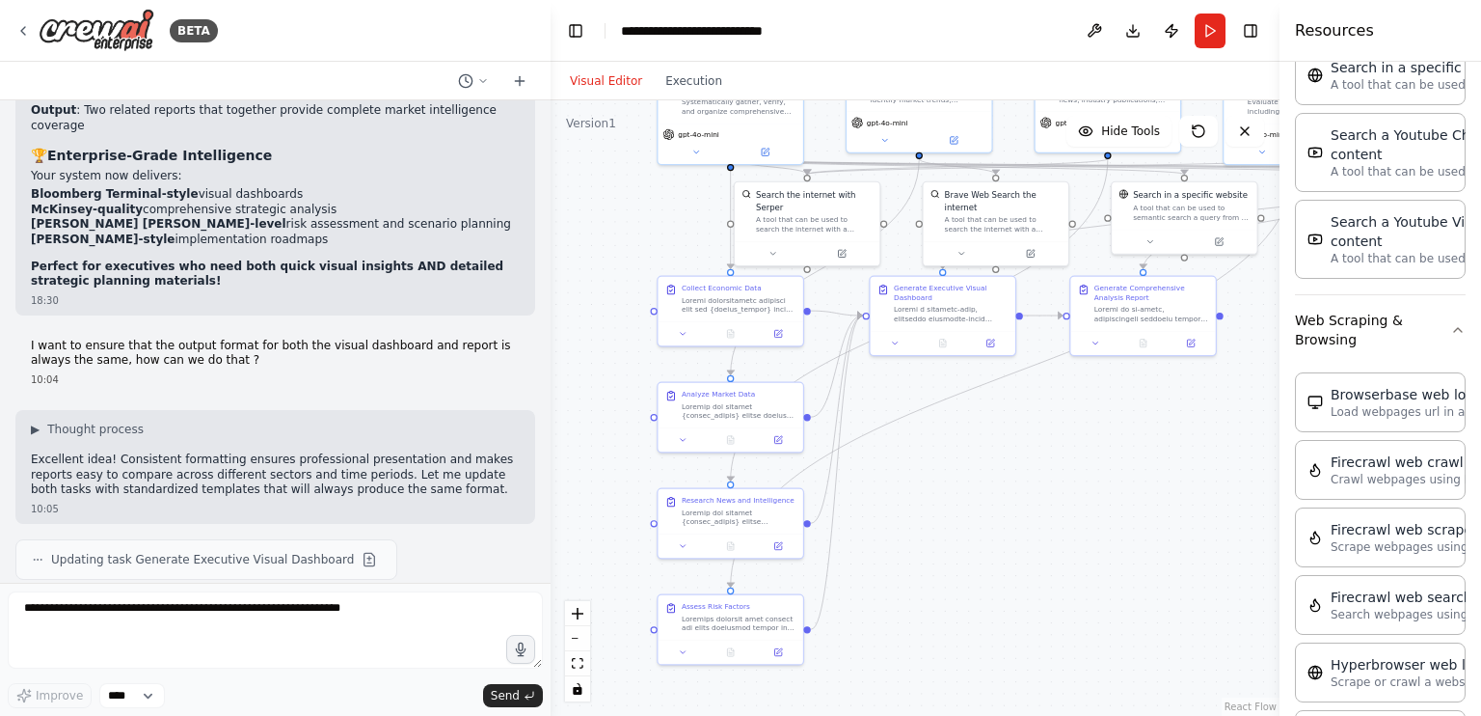
scroll to position [3368, 0]
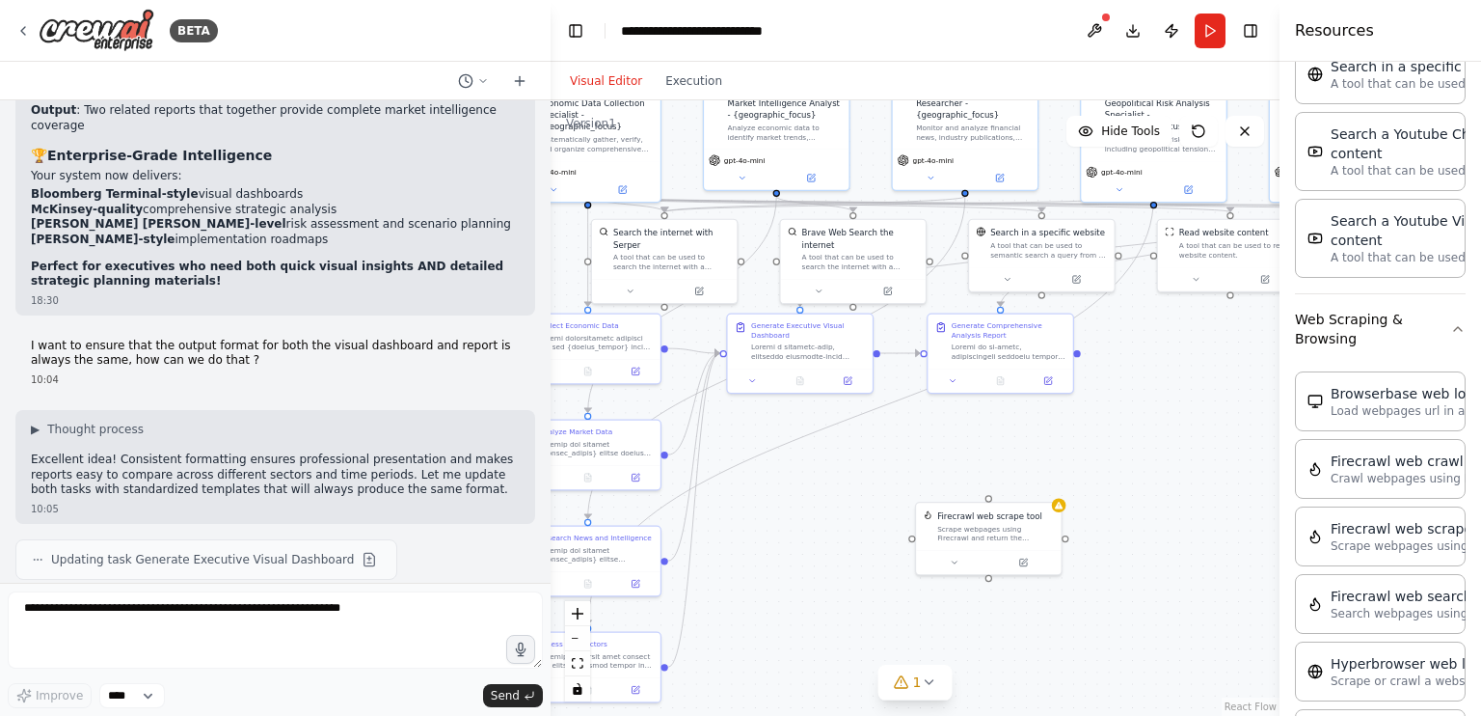
drag, startPoint x: 1180, startPoint y: 442, endPoint x: 1038, endPoint y: 479, distance: 147.6
click at [1038, 479] on div ".deletable-edge-delete-btn { width: 20px; height: 20px; border: 0px solid #ffff…" at bounding box center [915, 407] width 729 height 615
click at [1057, 507] on div at bounding box center [1059, 503] width 14 height 14
click at [1049, 478] on icon at bounding box center [1047, 481] width 12 height 12
click at [1007, 482] on button "Confirm" at bounding box center [991, 480] width 68 height 23
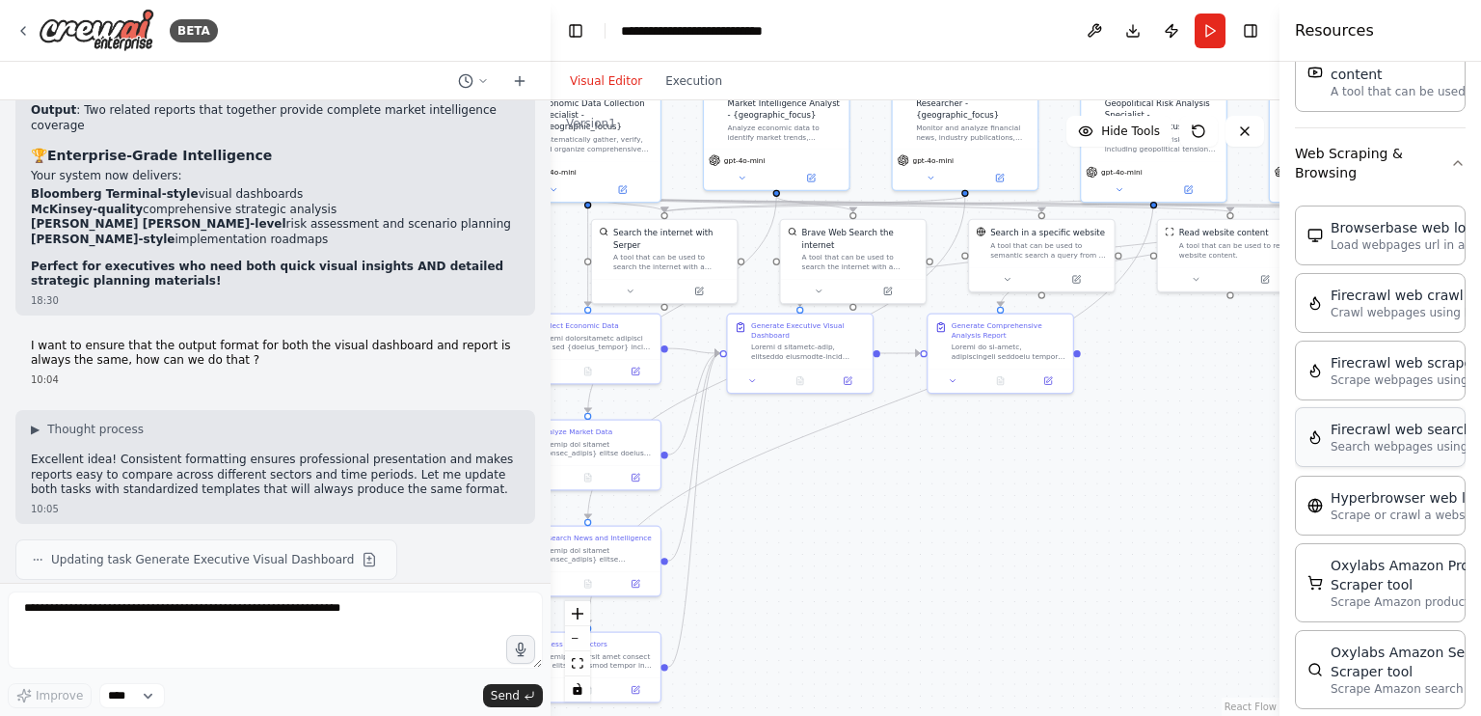
scroll to position [3538, 0]
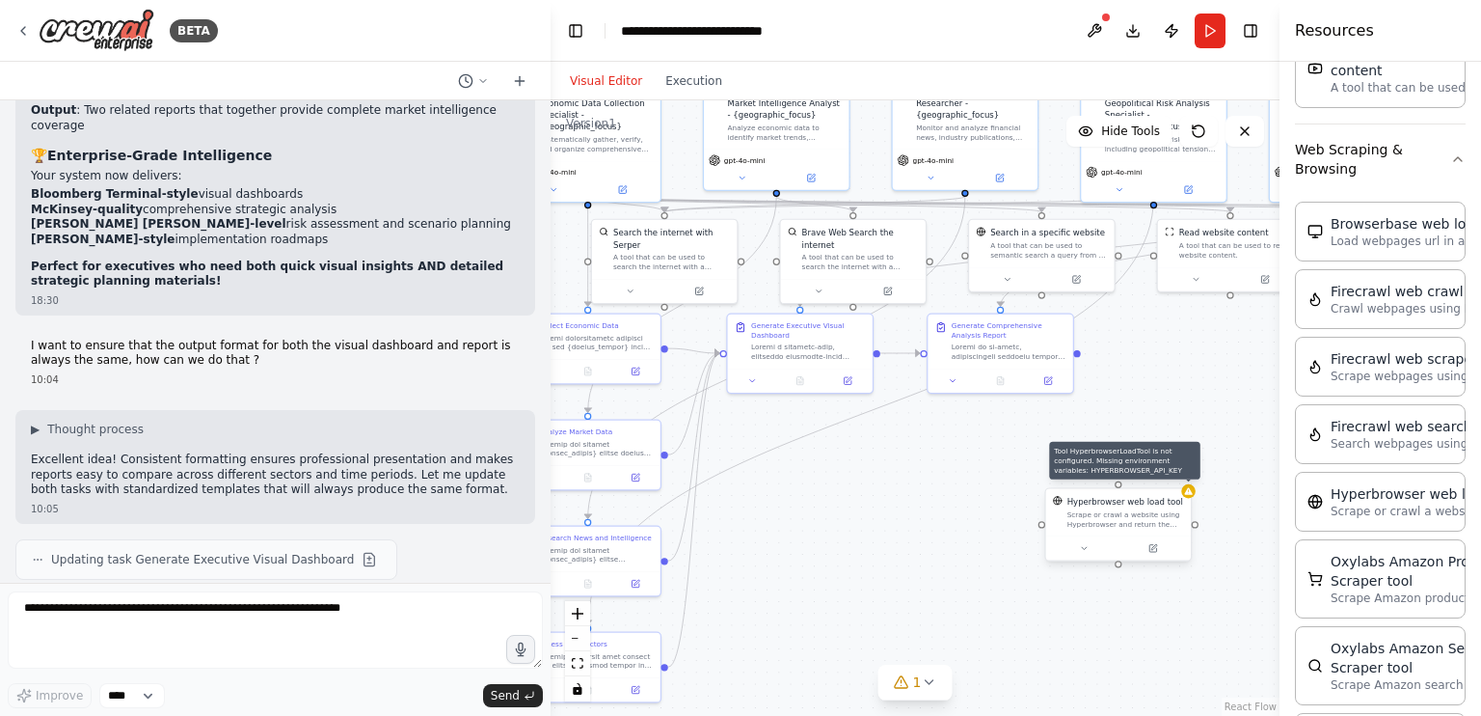
click at [1185, 497] on div at bounding box center [1188, 491] width 14 height 14
click at [1178, 478] on button at bounding box center [1175, 468] width 25 height 25
click at [1133, 460] on button "Confirm" at bounding box center [1121, 468] width 68 height 23
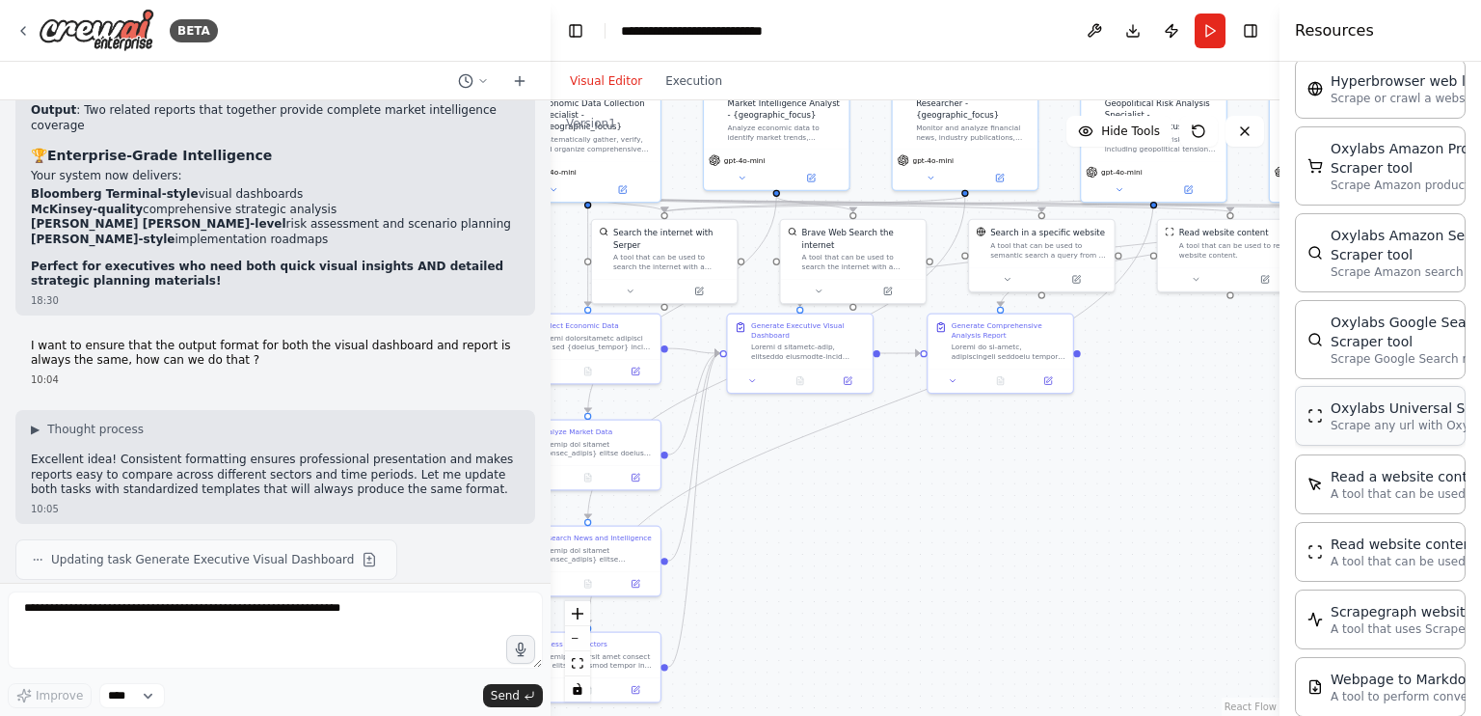
scroll to position [3954, 0]
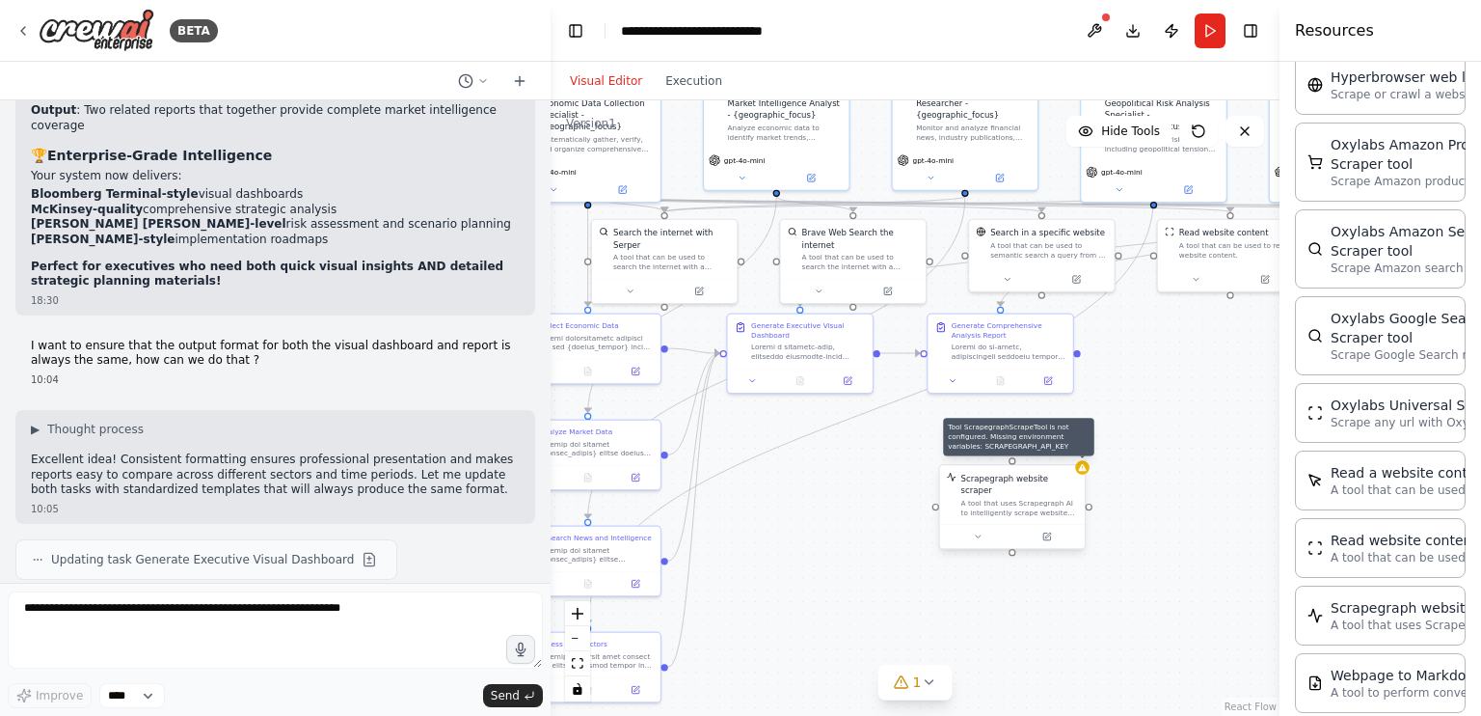
click at [1088, 469] on div at bounding box center [1082, 467] width 14 height 14
click at [1069, 447] on icon at bounding box center [1070, 445] width 8 height 11
click at [1007, 445] on button "Confirm" at bounding box center [1015, 444] width 68 height 23
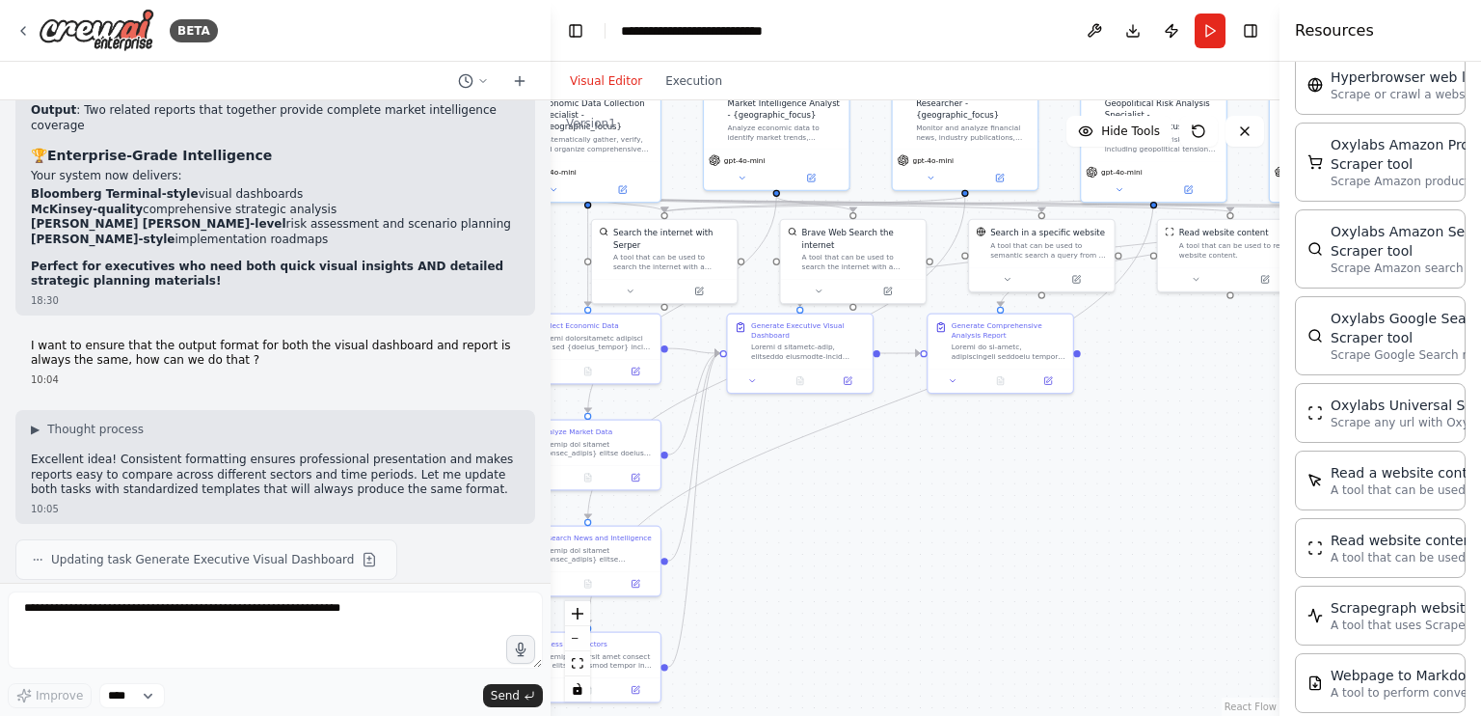
scroll to position [38605, 0]
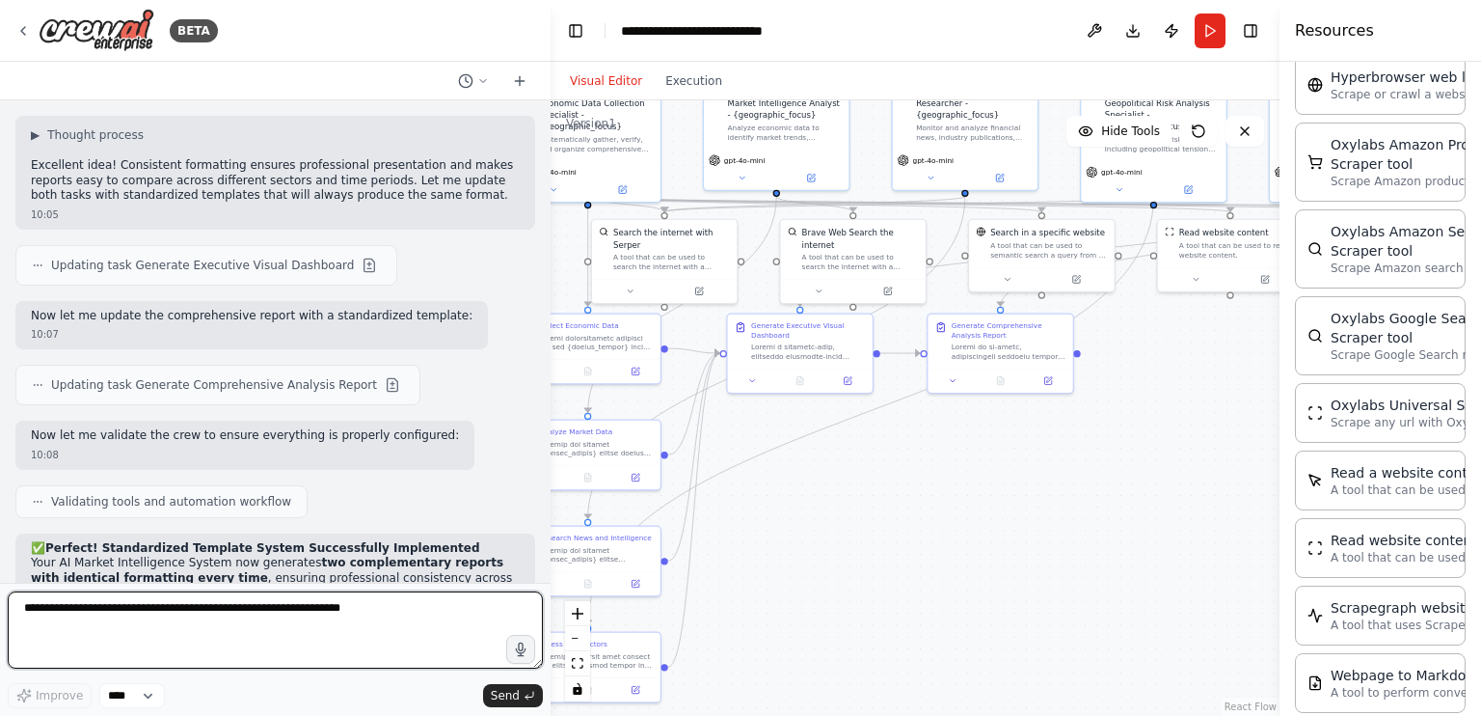
click at [336, 624] on textarea at bounding box center [275, 629] width 535 height 77
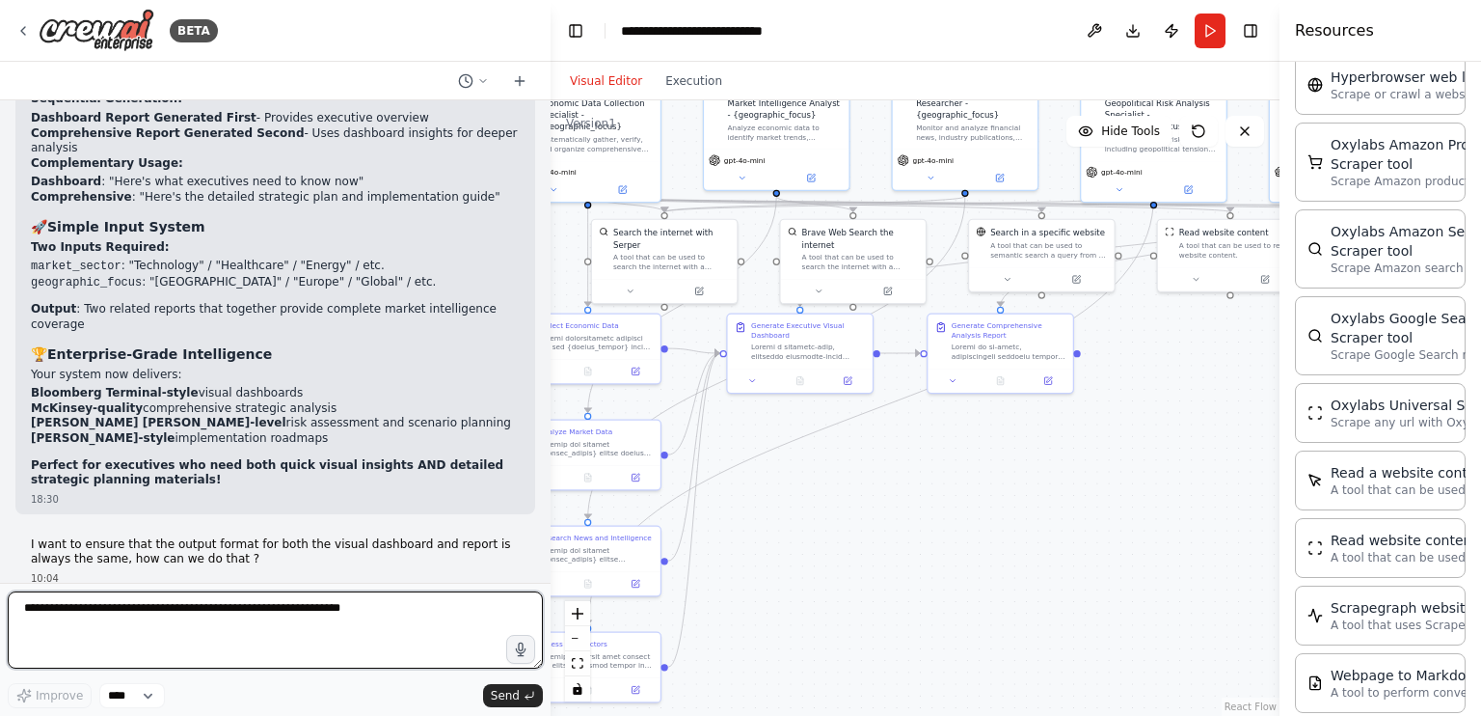
scroll to position [38111, 0]
drag, startPoint x: 68, startPoint y: 611, endPoint x: 0, endPoint y: 607, distance: 68.6
click at [0, 607] on div "BETA Create an AI-powered system that generates comprehensive monthly market re…" at bounding box center [275, 358] width 551 height 716
click at [91, 606] on textarea "*******" at bounding box center [275, 629] width 535 height 77
paste textarea "**********"
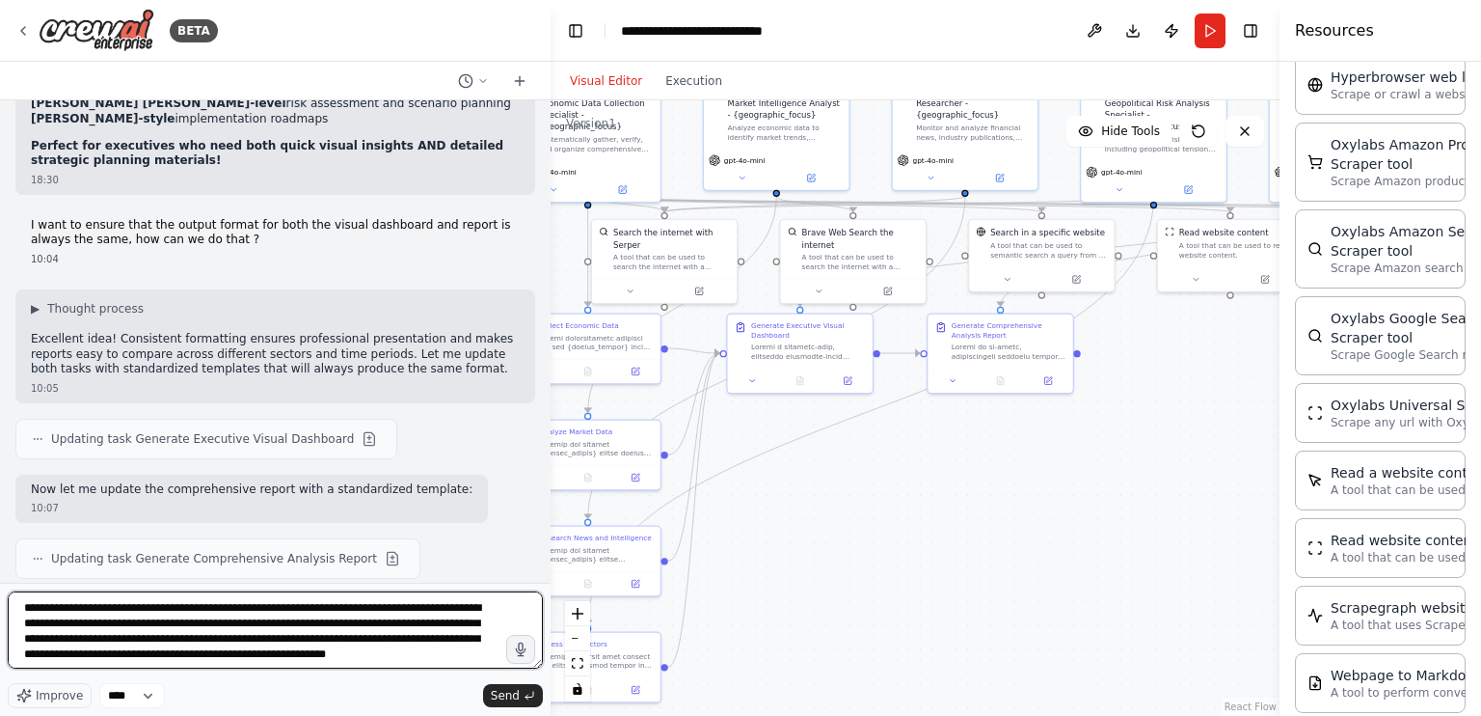
scroll to position [9, 0]
click at [56, 604] on textarea "**********" at bounding box center [275, 629] width 535 height 77
click at [105, 595] on textarea "**********" at bounding box center [275, 629] width 535 height 77
click at [159, 600] on textarea "**********" at bounding box center [275, 629] width 535 height 77
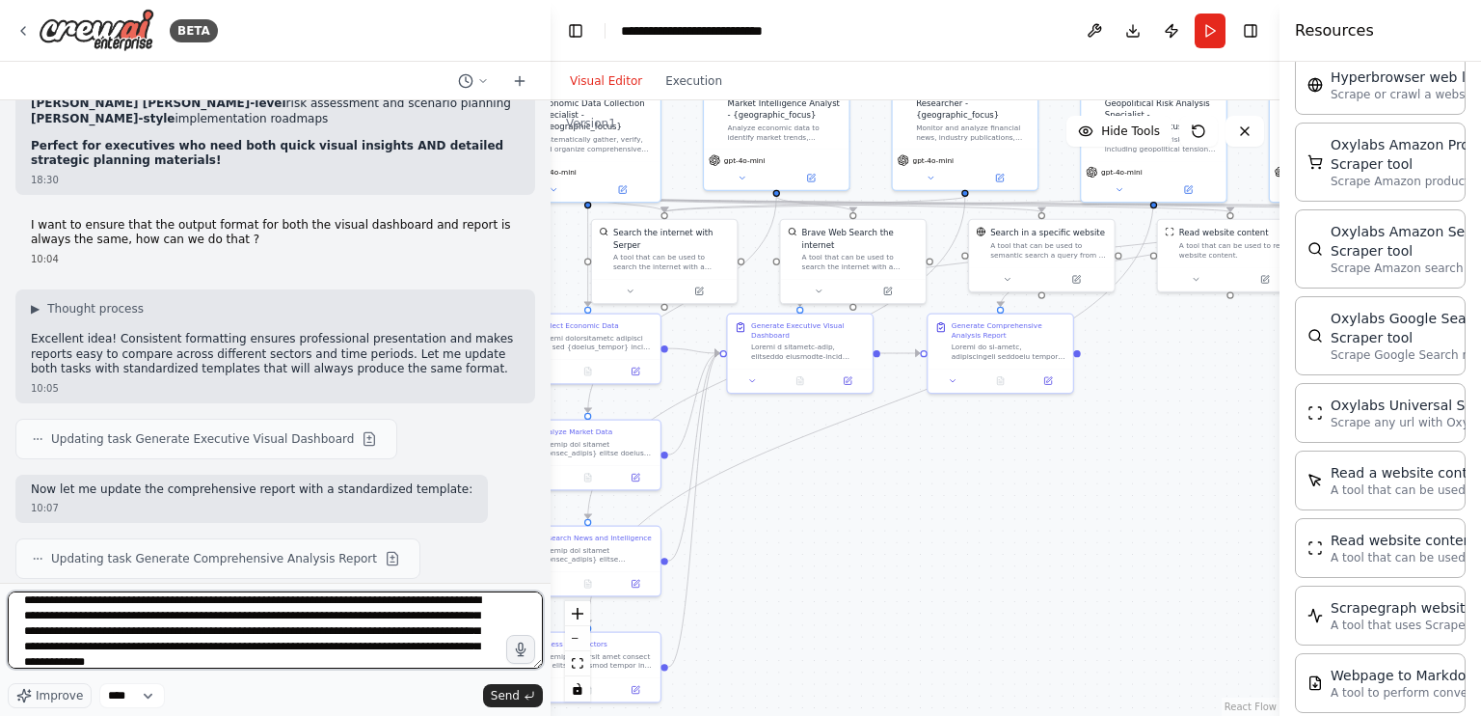
click at [186, 599] on textarea "**********" at bounding box center [275, 629] width 535 height 77
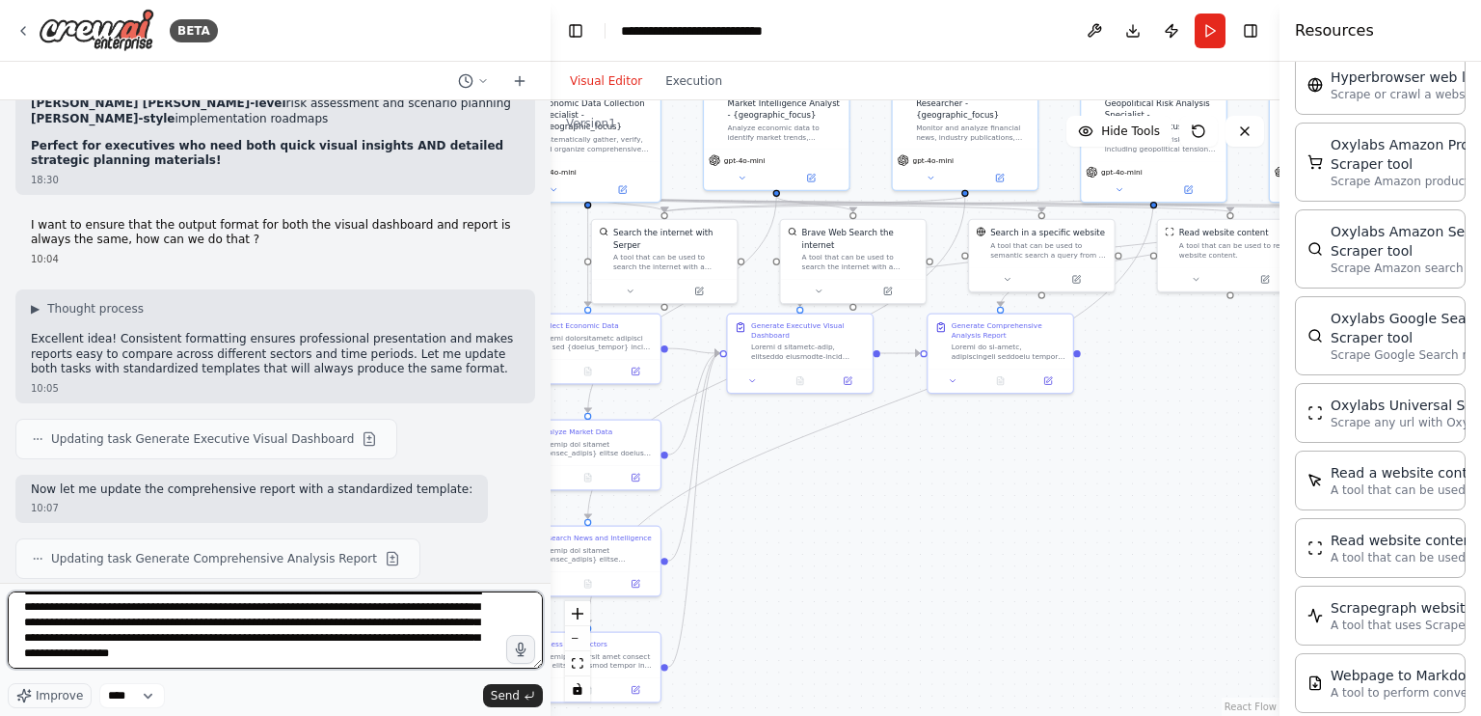
click at [388, 630] on textarea "**********" at bounding box center [275, 629] width 535 height 77
click at [12, 642] on textarea "**********" at bounding box center [275, 629] width 535 height 77
drag, startPoint x: 204, startPoint y: 638, endPoint x: 145, endPoint y: 638, distance: 59.8
click at [145, 638] on textarea "**********" at bounding box center [275, 629] width 535 height 77
click at [343, 642] on textarea "**********" at bounding box center [275, 629] width 535 height 77
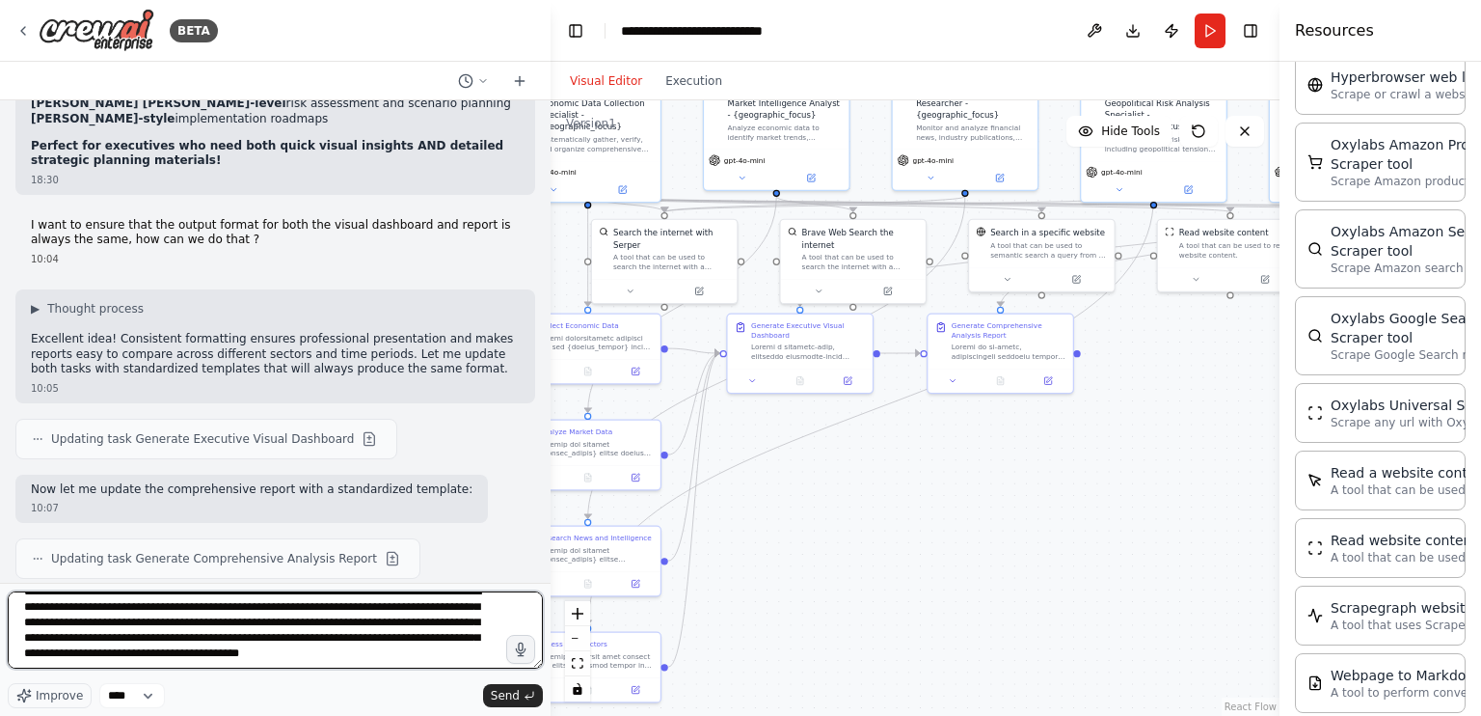
click at [479, 664] on textarea "**********" at bounding box center [275, 629] width 535 height 77
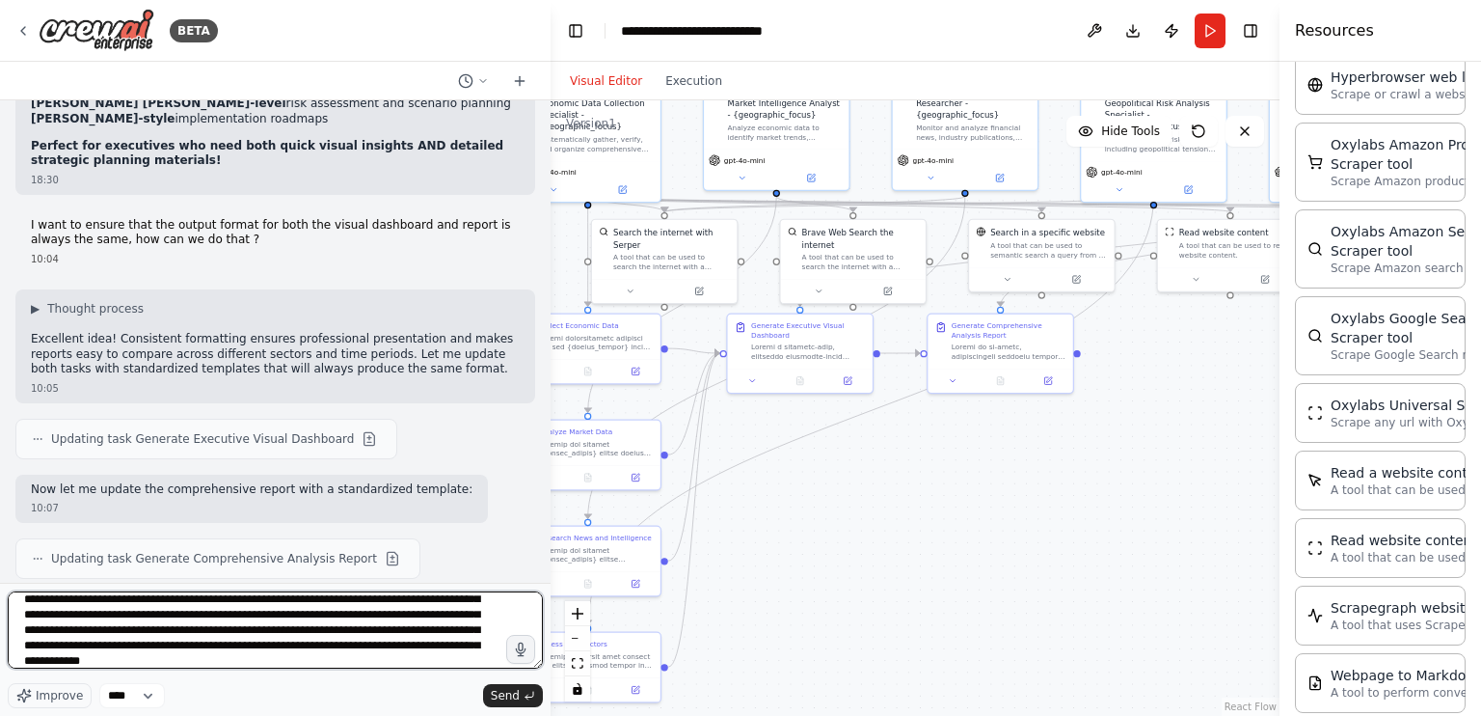
type textarea "**********"
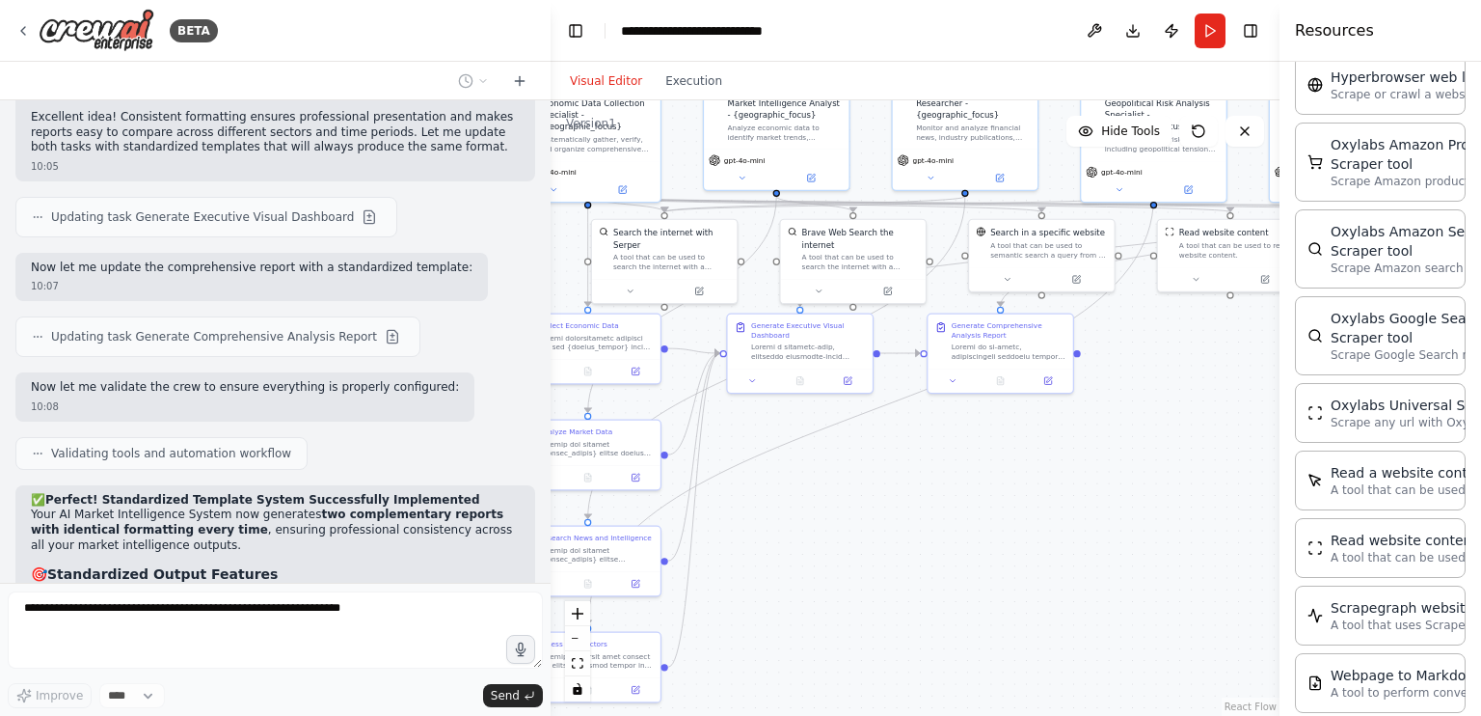
scroll to position [38794, 0]
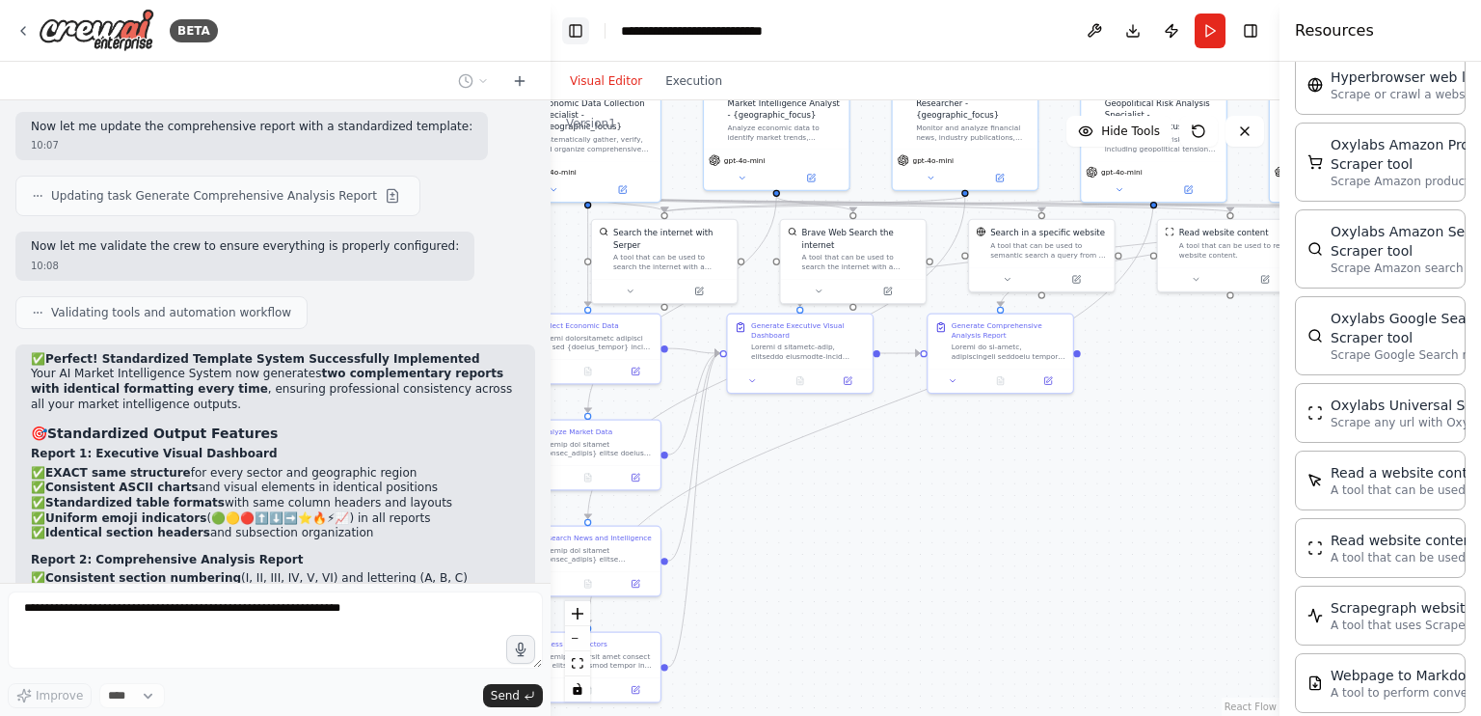
click at [575, 27] on button "Toggle Left Sidebar" at bounding box center [575, 30] width 27 height 27
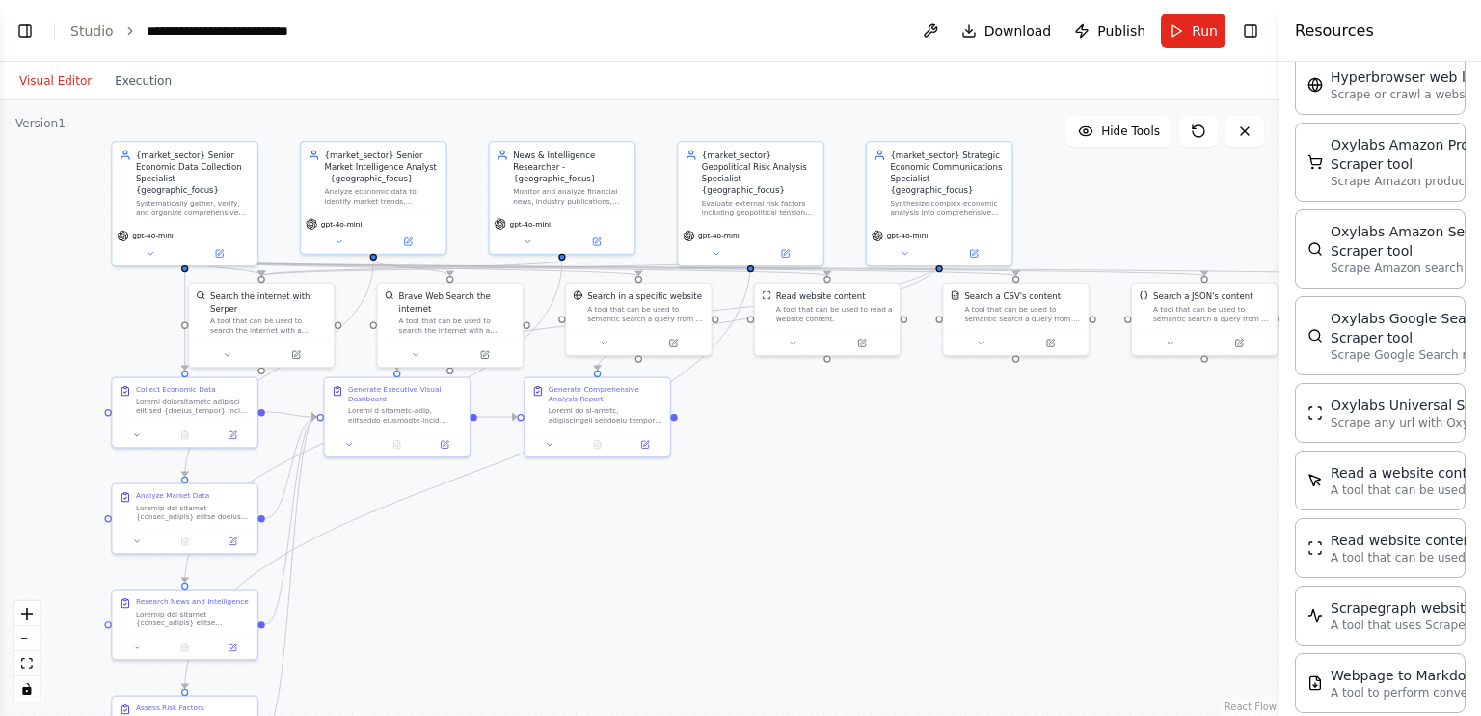
drag, startPoint x: 710, startPoint y: 412, endPoint x: 856, endPoint y: 475, distance: 159.8
click at [856, 475] on div ".deletable-edge-delete-btn { width: 20px; height: 20px; border: 0px solid #ffff…" at bounding box center [640, 407] width 1280 height 615
drag, startPoint x: 463, startPoint y: 342, endPoint x: 544, endPoint y: 628, distance: 296.8
click at [544, 628] on div ".deletable-edge-delete-btn { width: 20px; height: 20px; border: 0px solid #ffff…" at bounding box center [640, 407] width 1280 height 615
drag, startPoint x: 665, startPoint y: 340, endPoint x: 648, endPoint y: 351, distance: 19.5
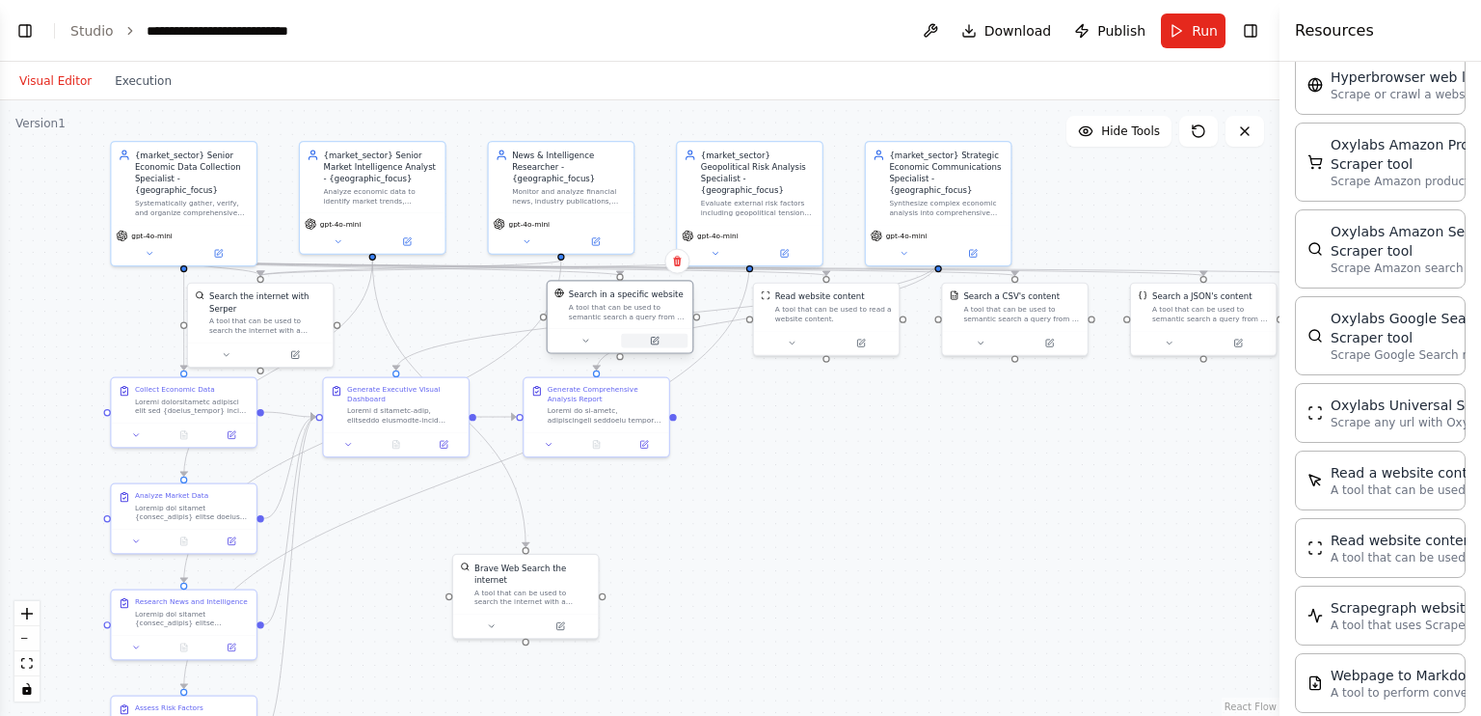
click at [648, 351] on div at bounding box center [620, 340] width 145 height 24
drag, startPoint x: 569, startPoint y: 589, endPoint x: 428, endPoint y: 274, distance: 345.4
click at [428, 274] on div ".deletable-edge-delete-btn { width: 20px; height: 20px; border: 0px solid #ffff…" at bounding box center [442, 270] width 782 height 376
drag, startPoint x: 559, startPoint y: 519, endPoint x: 73, endPoint y: 567, distance: 488.5
drag, startPoint x: 73, startPoint y: 567, endPoint x: 610, endPoint y: 494, distance: 541.2
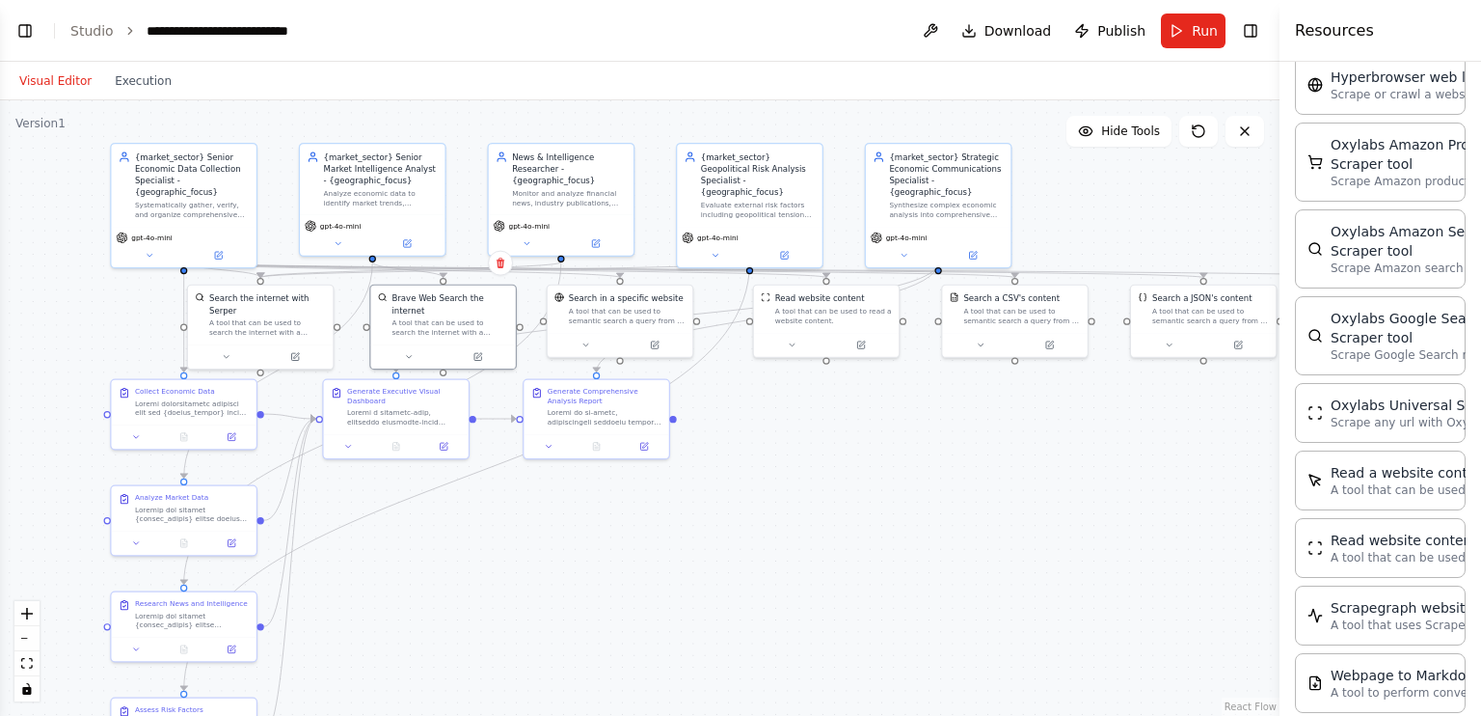
click at [610, 494] on div ".deletable-edge-delete-btn { width: 20px; height: 20px; border: 0px solid #ffff…" at bounding box center [640, 407] width 1280 height 615
drag, startPoint x: 1225, startPoint y: 317, endPoint x: 834, endPoint y: 437, distance: 408.5
click at [834, 437] on div "Search a JSON's content A tool that can be used to semantic search a query from…" at bounding box center [833, 424] width 148 height 73
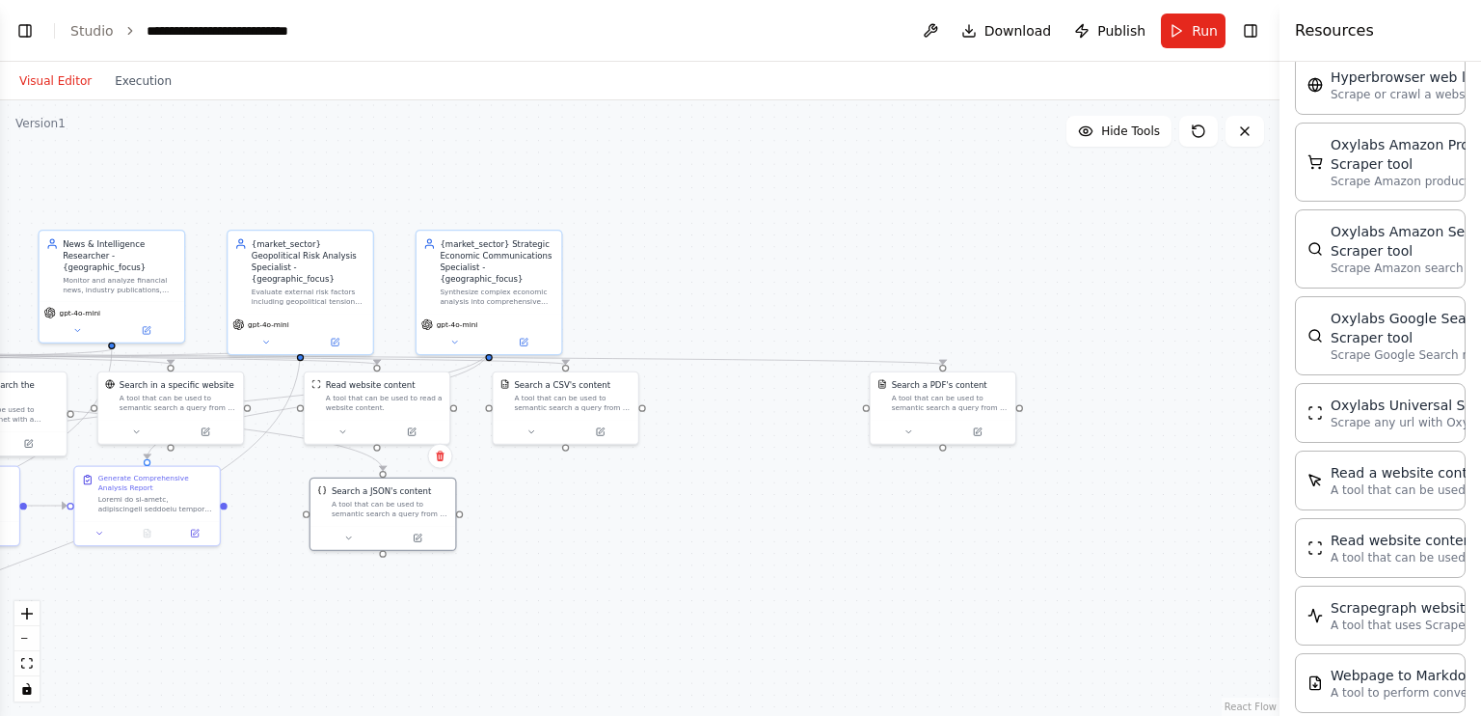
drag, startPoint x: 1125, startPoint y: 382, endPoint x: 675, endPoint y: 469, distance: 457.7
click at [675, 469] on div ".deletable-edge-delete-btn { width: 20px; height: 20px; border: 0px solid #ffff…" at bounding box center [640, 407] width 1280 height 615
drag, startPoint x: 949, startPoint y: 392, endPoint x: 548, endPoint y: 510, distance: 418.4
click at [548, 510] on div "A tool that can be used to semantic search a query from a PDF's content." at bounding box center [590, 506] width 117 height 19
click at [538, 595] on div ".deletable-edge-delete-btn { width: 20px; height: 20px; border: 0px solid #ffff…" at bounding box center [640, 407] width 1280 height 615
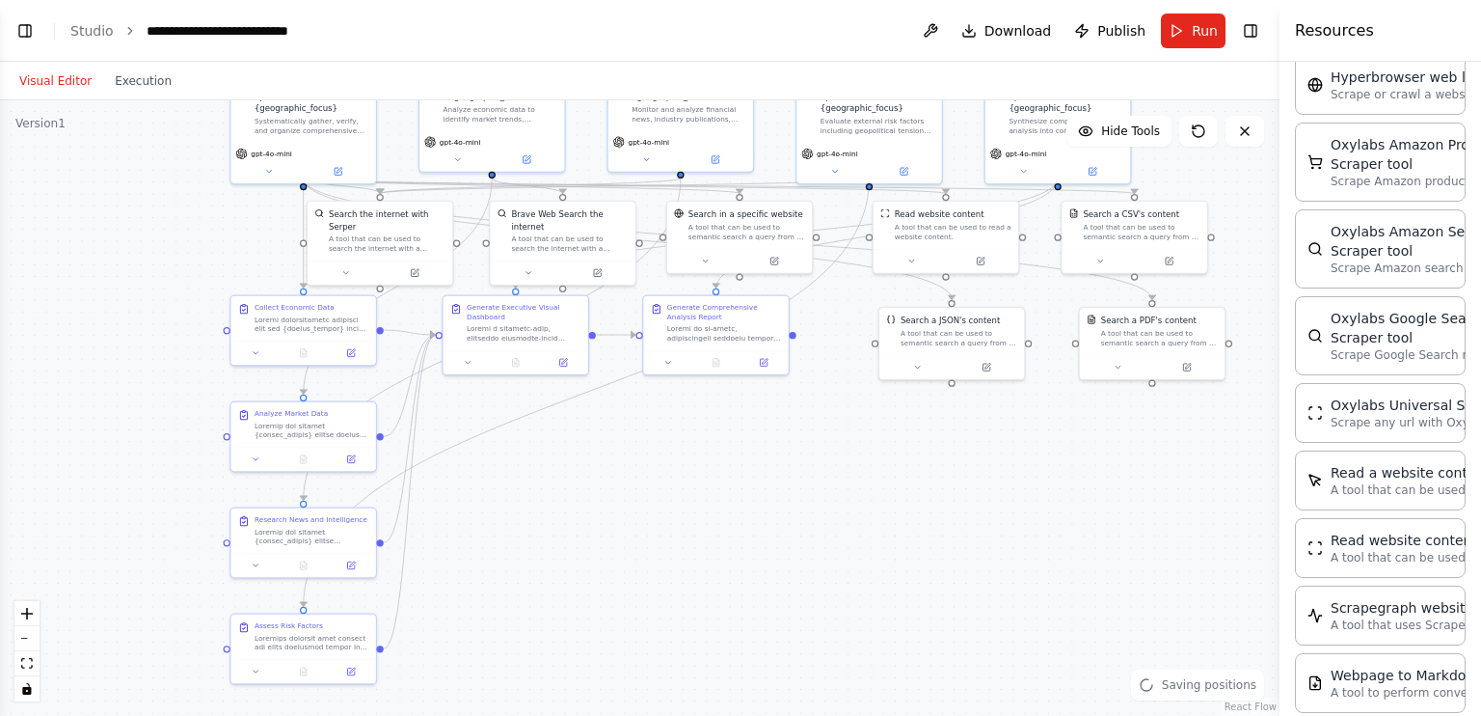
drag, startPoint x: 538, startPoint y: 595, endPoint x: 1107, endPoint y: 424, distance: 594.1
click at [1107, 424] on div ".deletable-edge-delete-btn { width: 20px; height: 20px; border: 0px solid #ffff…" at bounding box center [640, 407] width 1280 height 615
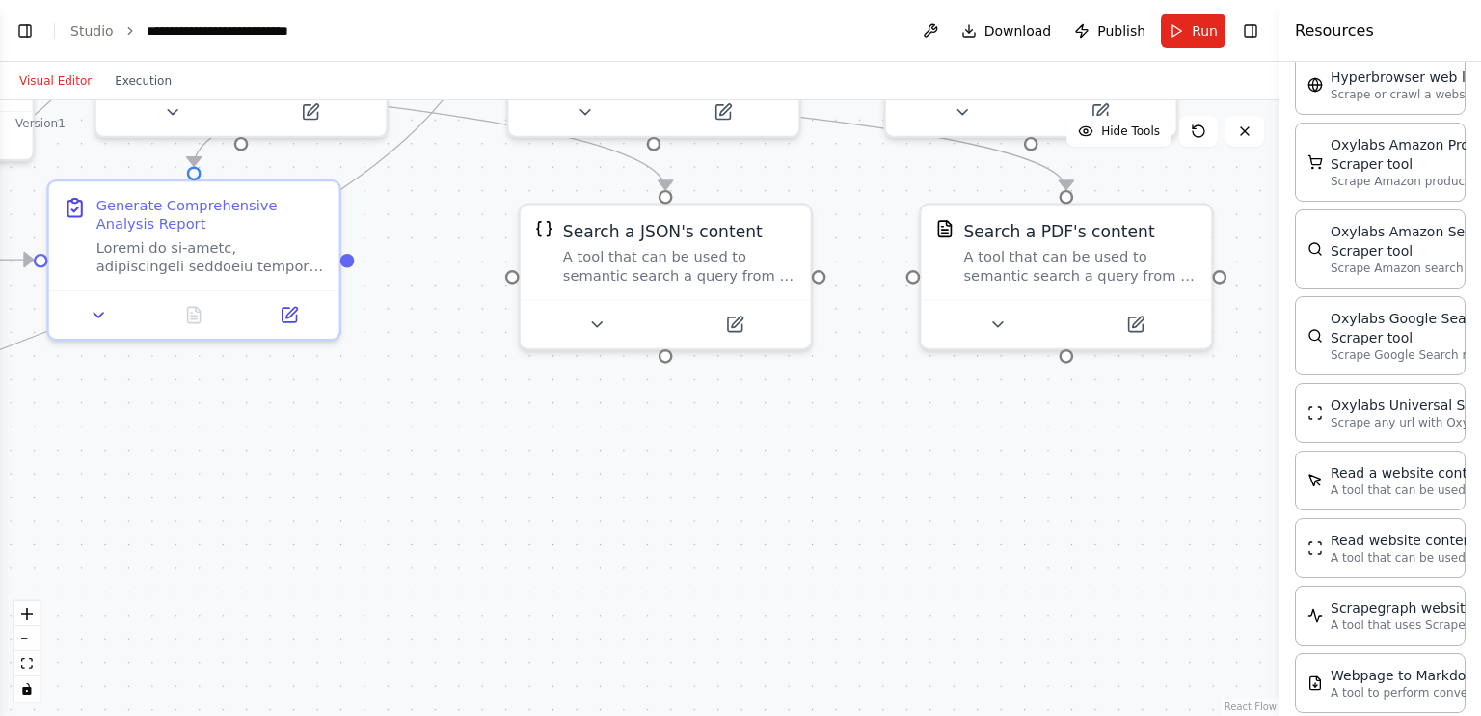
drag, startPoint x: 956, startPoint y: 265, endPoint x: 825, endPoint y: 280, distance: 132.0
click at [825, 280] on div ".deletable-edge-delete-btn { width: 20px; height: 20px; border: 0px solid #ffff…" at bounding box center [640, 407] width 1280 height 615
click at [818, 283] on div ".deletable-edge-delete-btn { width: 20px; height: 20px; border: 0px solid #ffff…" at bounding box center [640, 407] width 1280 height 615
drag, startPoint x: 820, startPoint y: 276, endPoint x: 749, endPoint y: 290, distance: 71.9
click at [749, 290] on div "Search a JSON's content A tool that can be used to semantic search a query from…" at bounding box center [665, 272] width 295 height 148
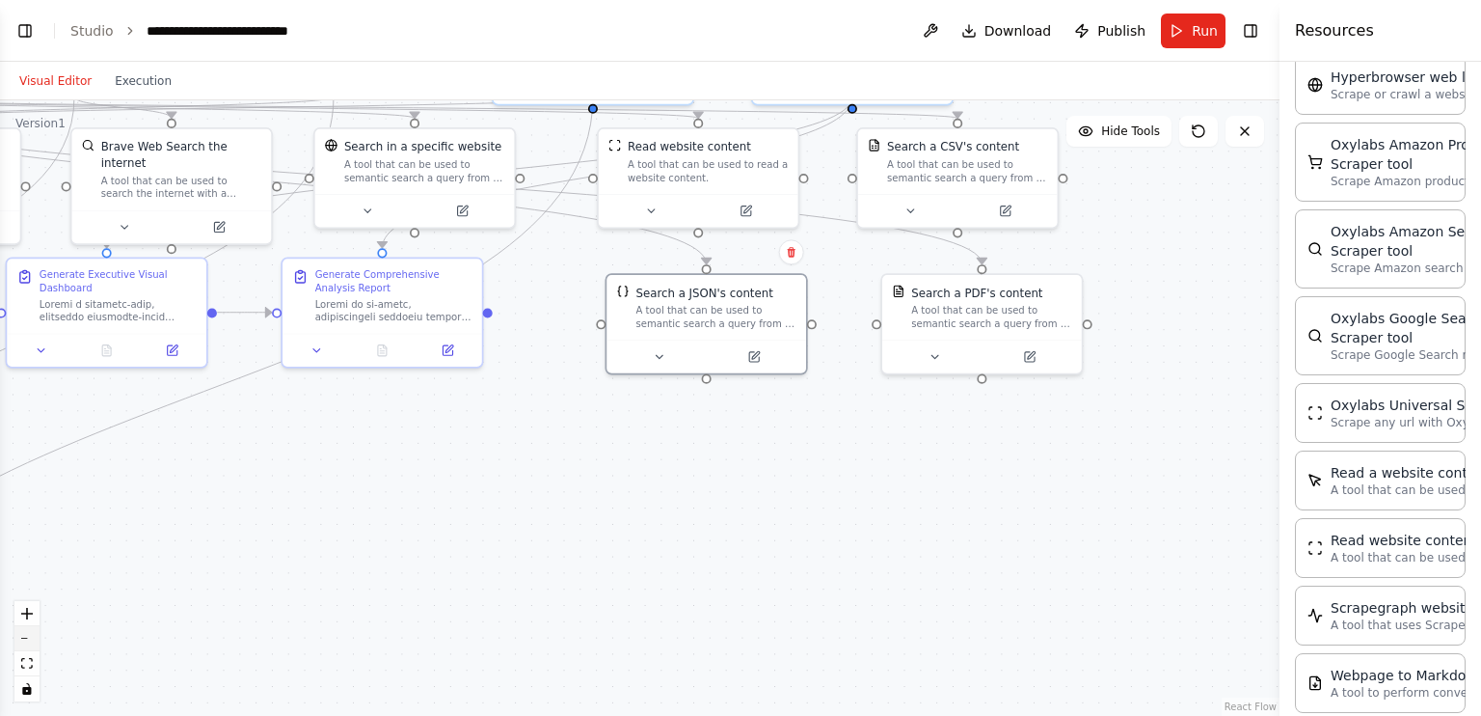
click at [27, 641] on button "zoom out" at bounding box center [26, 638] width 25 height 25
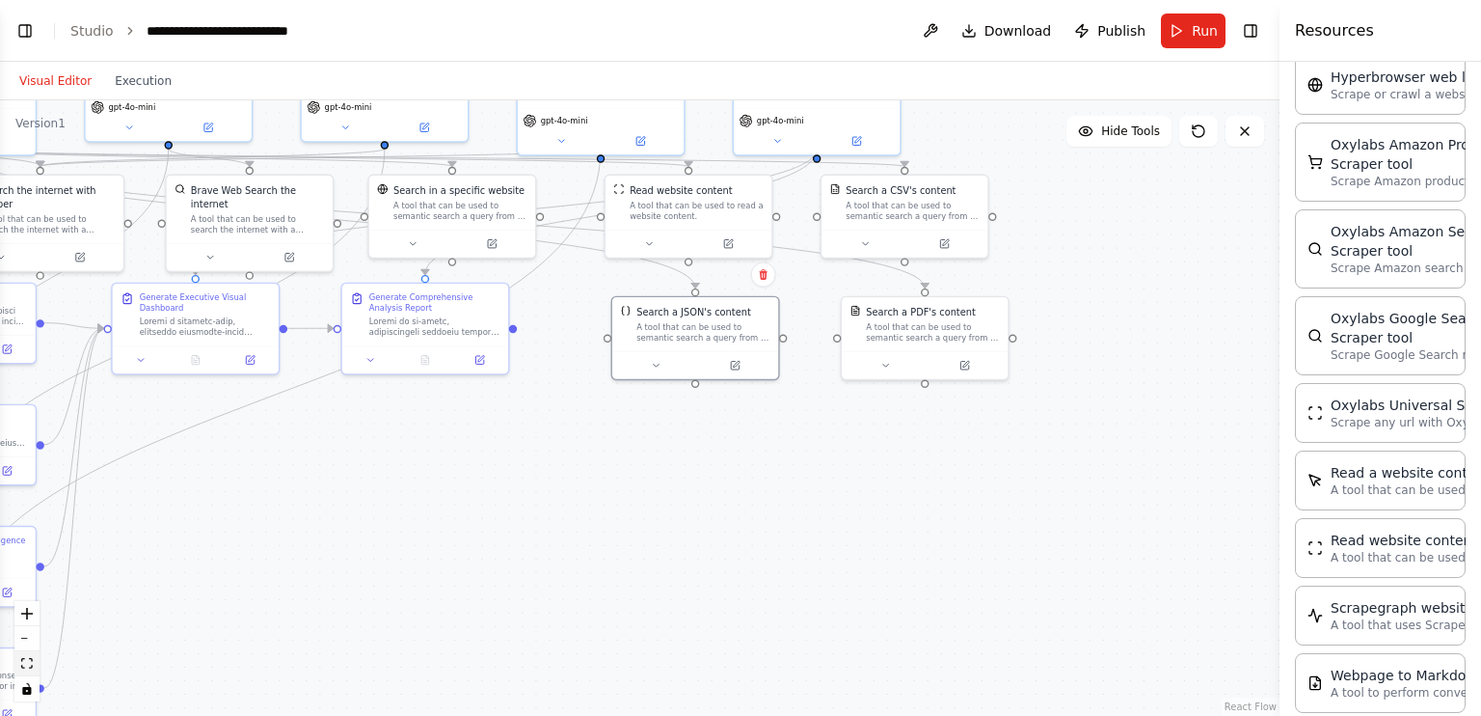
click at [23, 671] on button "fit view" at bounding box center [26, 663] width 25 height 25
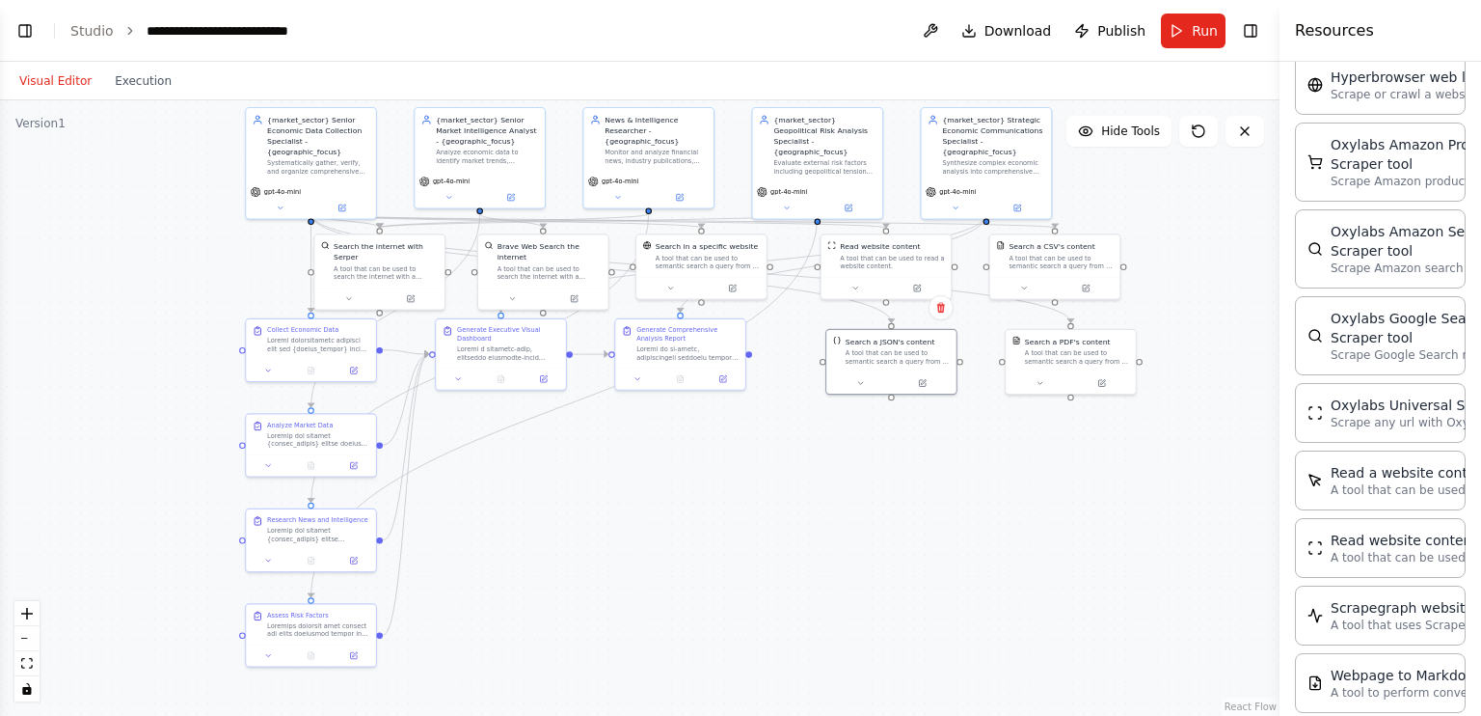
drag, startPoint x: 513, startPoint y: 567, endPoint x: 564, endPoint y: 545, distance: 55.7
click at [564, 545] on div ".deletable-edge-delete-btn { width: 20px; height: 20px; border: 0px solid #ffff…" at bounding box center [640, 407] width 1280 height 615
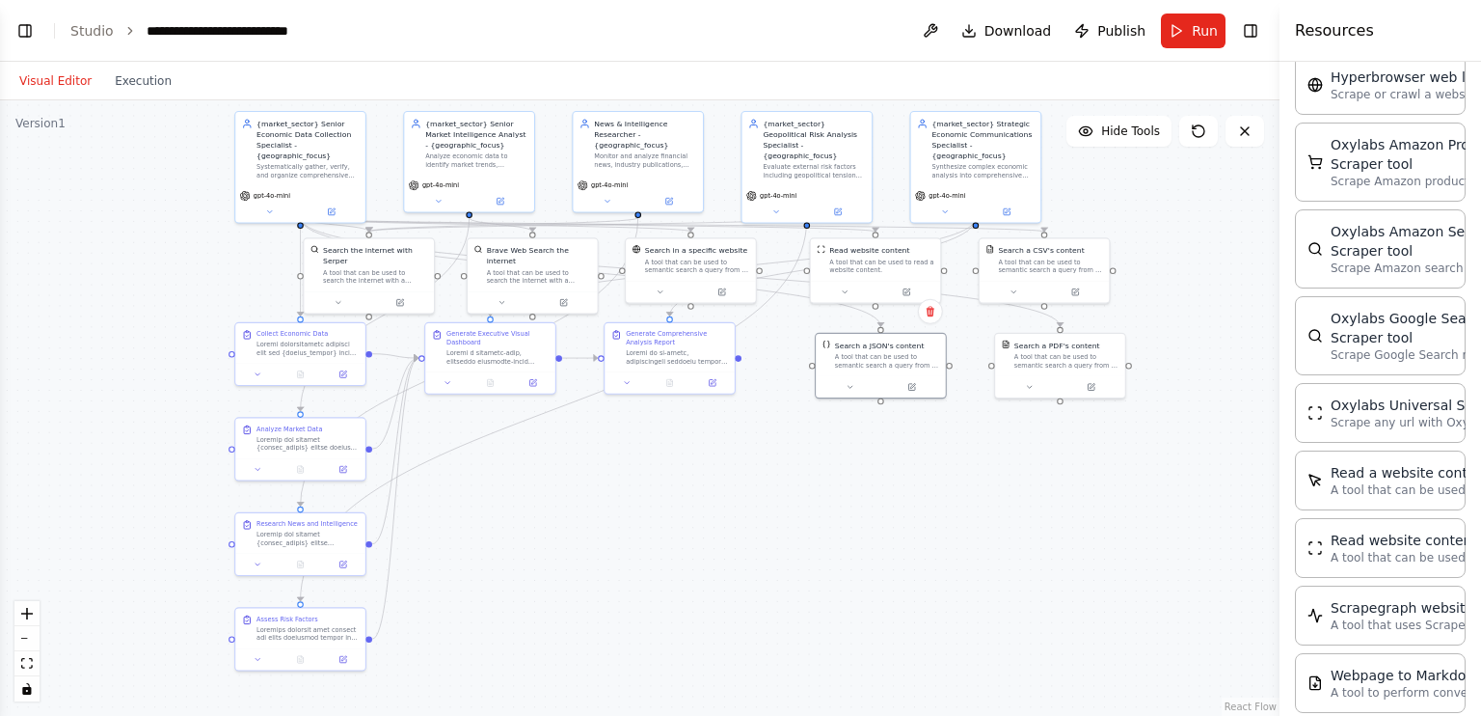
drag, startPoint x: 564, startPoint y: 545, endPoint x: 554, endPoint y: 549, distance: 11.3
click at [554, 549] on div ".deletable-edge-delete-btn { width: 20px; height: 20px; border: 0px solid #ffff…" at bounding box center [640, 407] width 1280 height 615
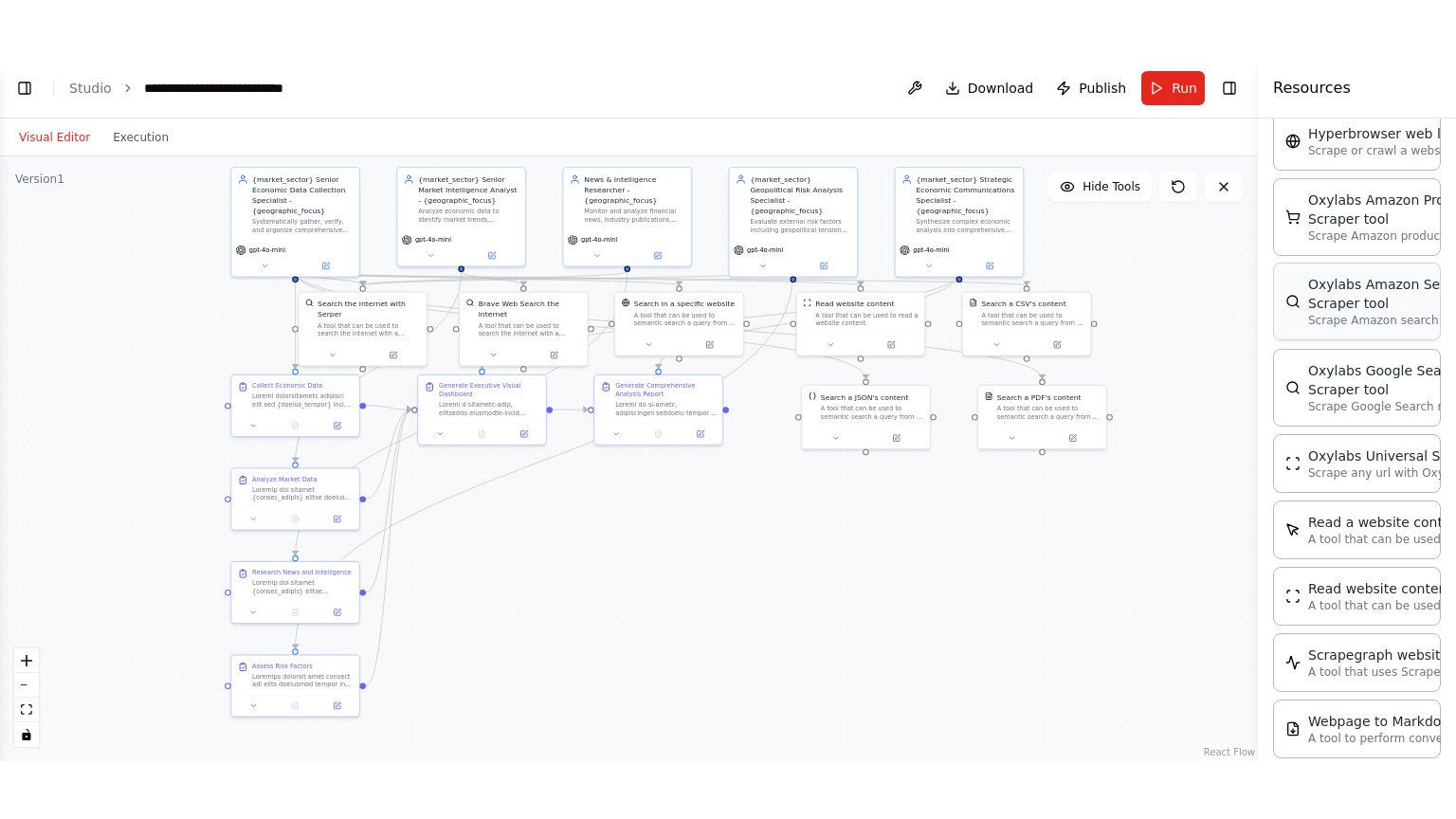
scroll to position [38921, 0]
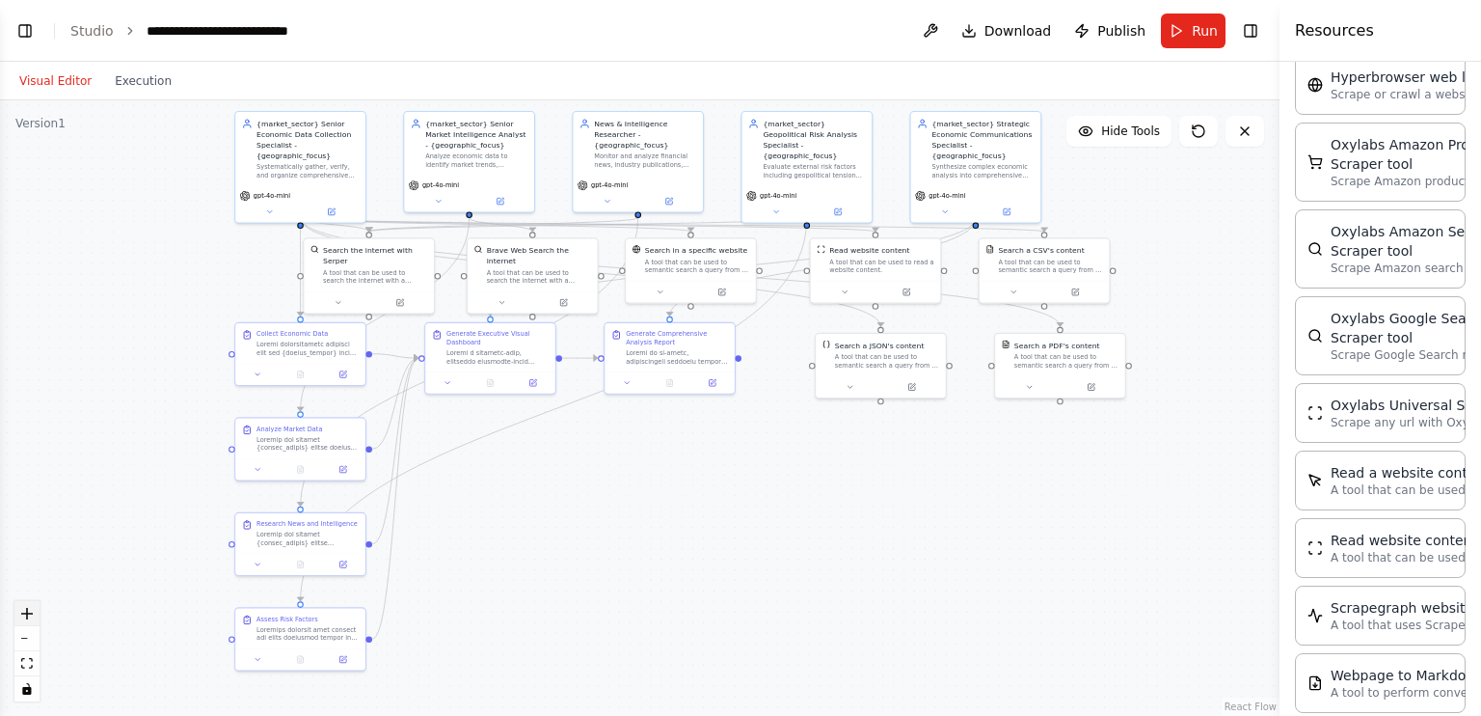
click at [31, 617] on icon "zoom in" at bounding box center [27, 614] width 12 height 12
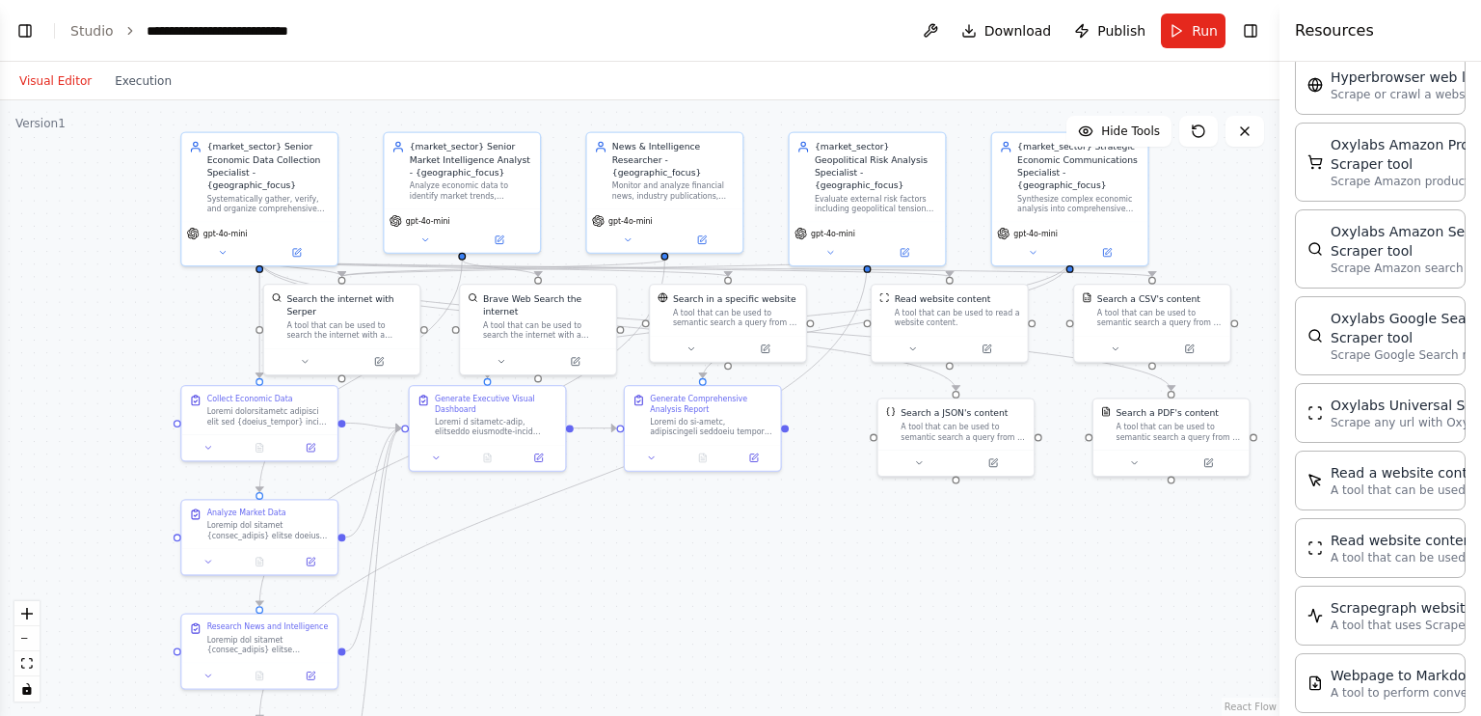
drag, startPoint x: 0, startPoint y: 406, endPoint x: 27, endPoint y: 486, distance: 84.5
click at [27, 486] on div ".deletable-edge-delete-btn { width: 20px; height: 20px; border: 0px solid #ffff…" at bounding box center [640, 407] width 1280 height 615
